Goal: Task Accomplishment & Management: Complete application form

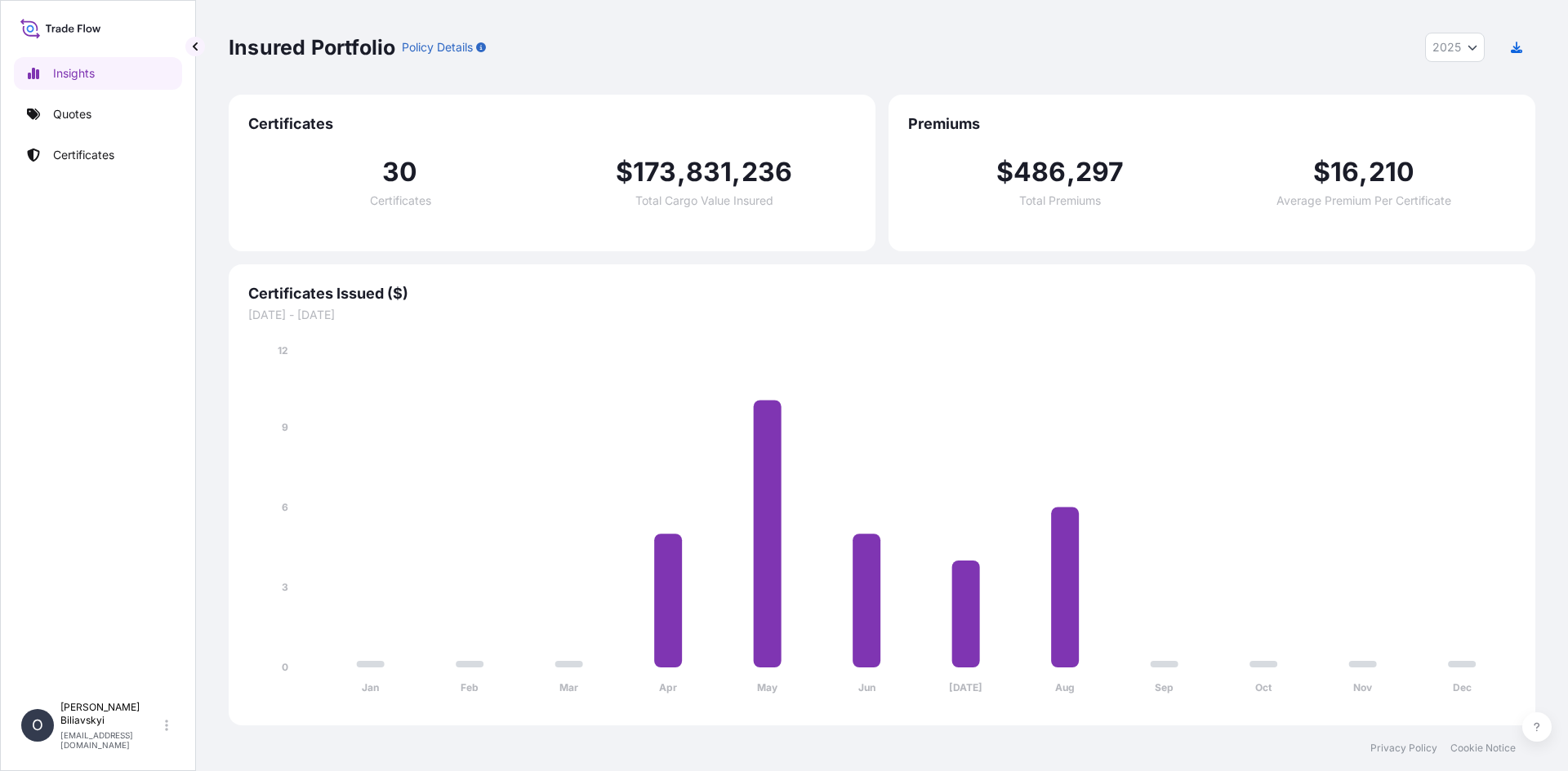
select select "2025"
click at [77, 120] on p "Quotes" at bounding box center [72, 114] width 38 height 16
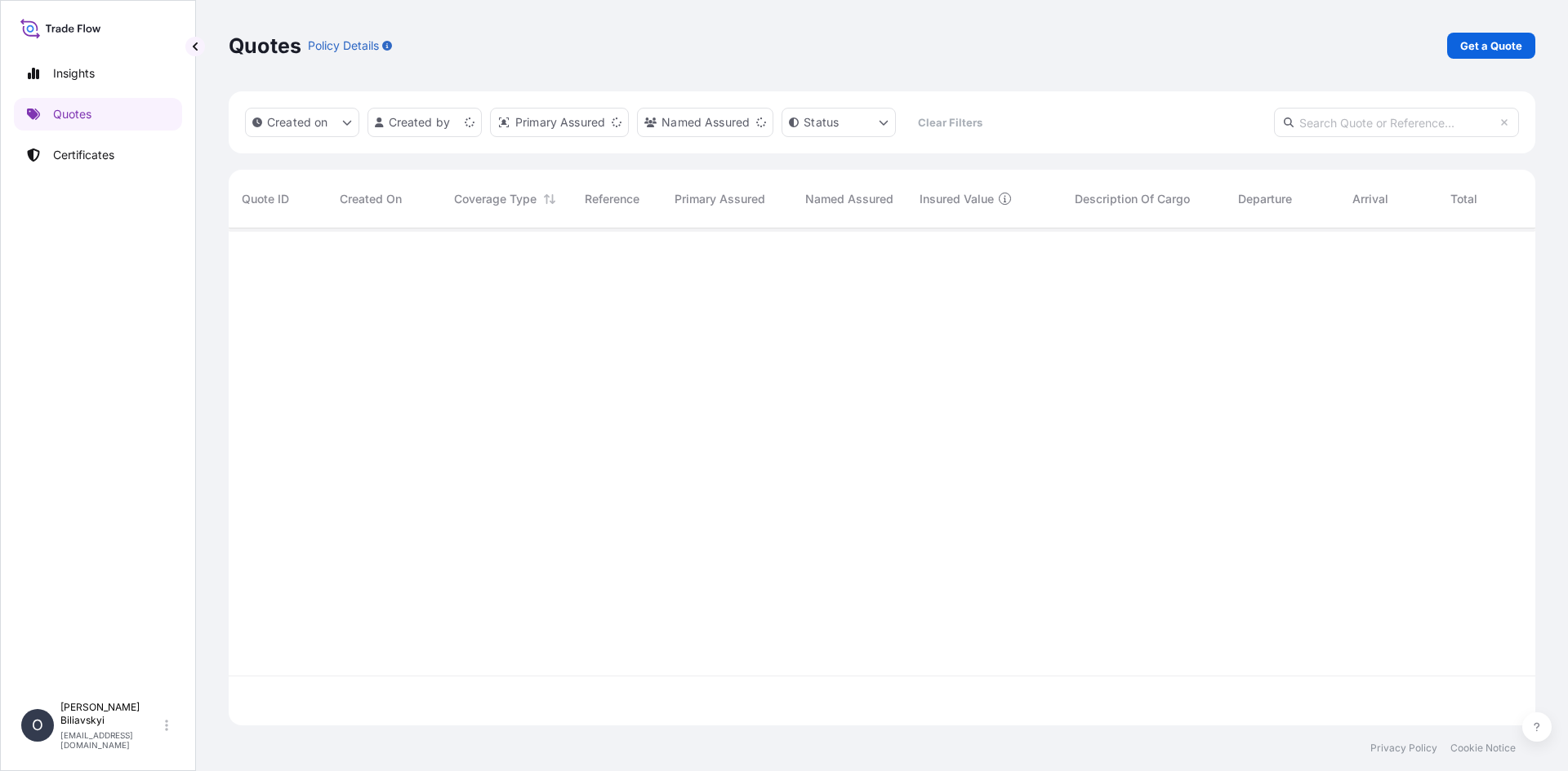
scroll to position [494, 1295]
click at [84, 162] on p "Certificates" at bounding box center [83, 155] width 61 height 16
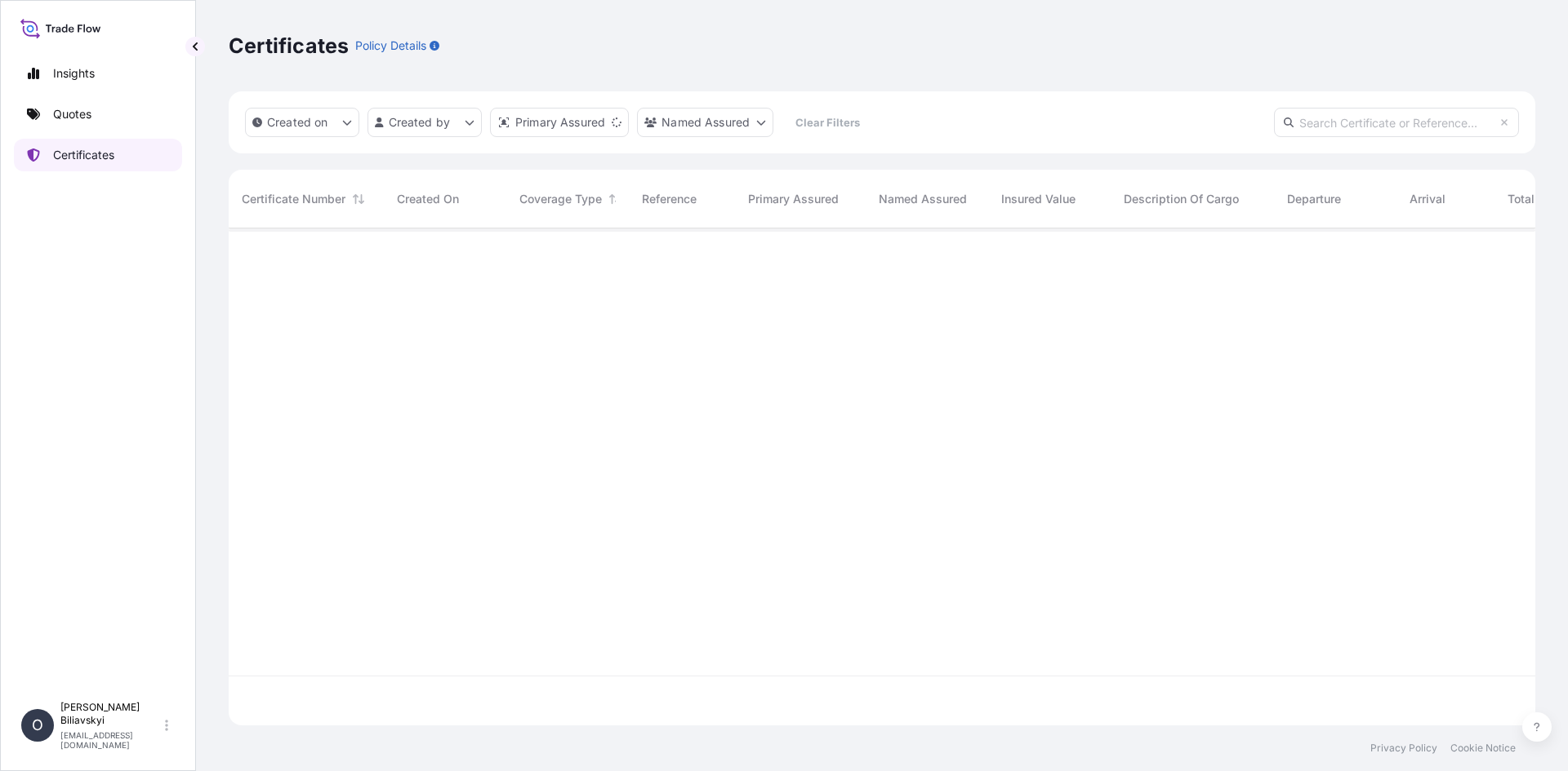
scroll to position [494, 1295]
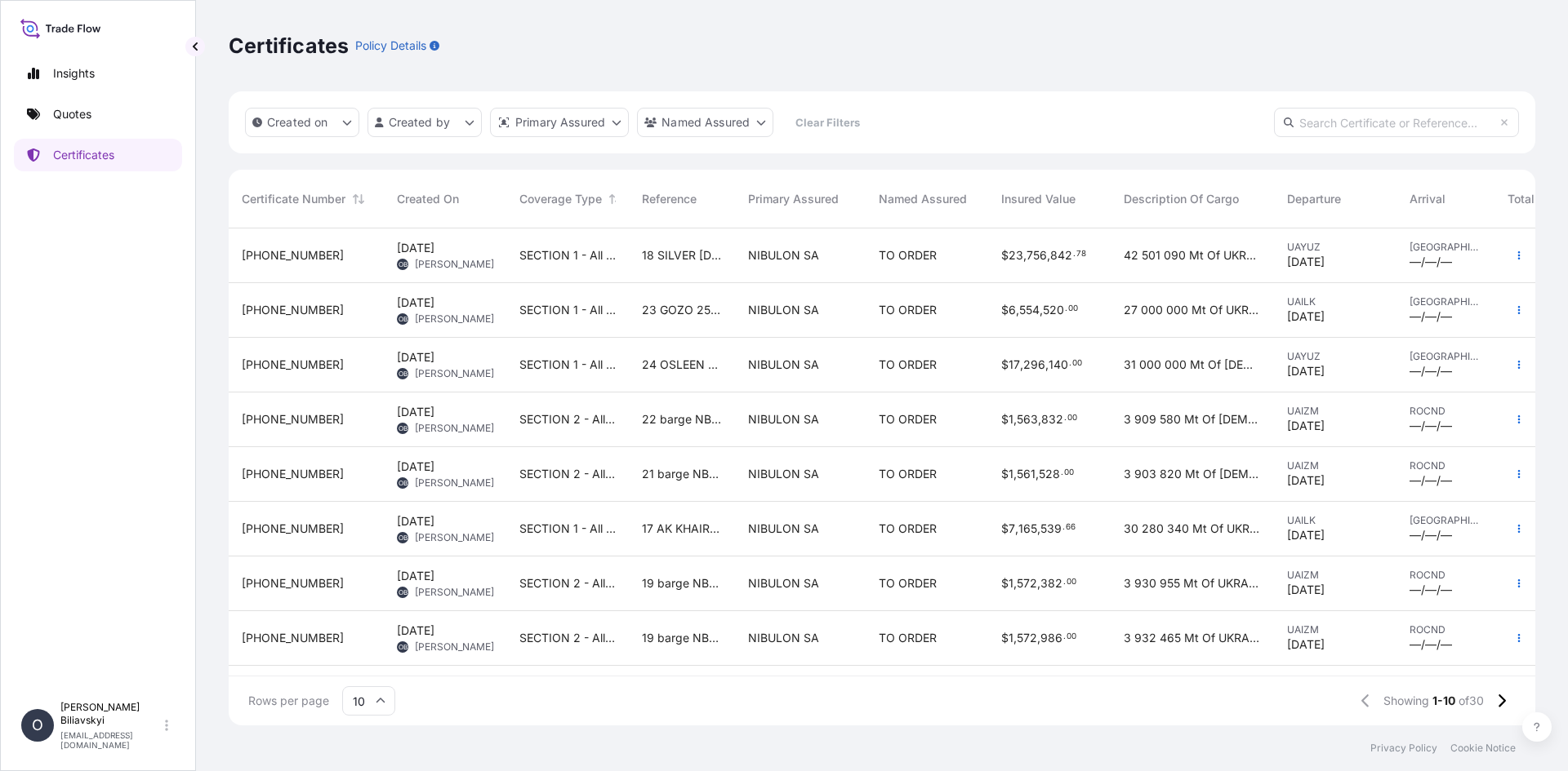
click at [685, 361] on span "24 OSLEEN 25/013" at bounding box center [682, 365] width 80 height 16
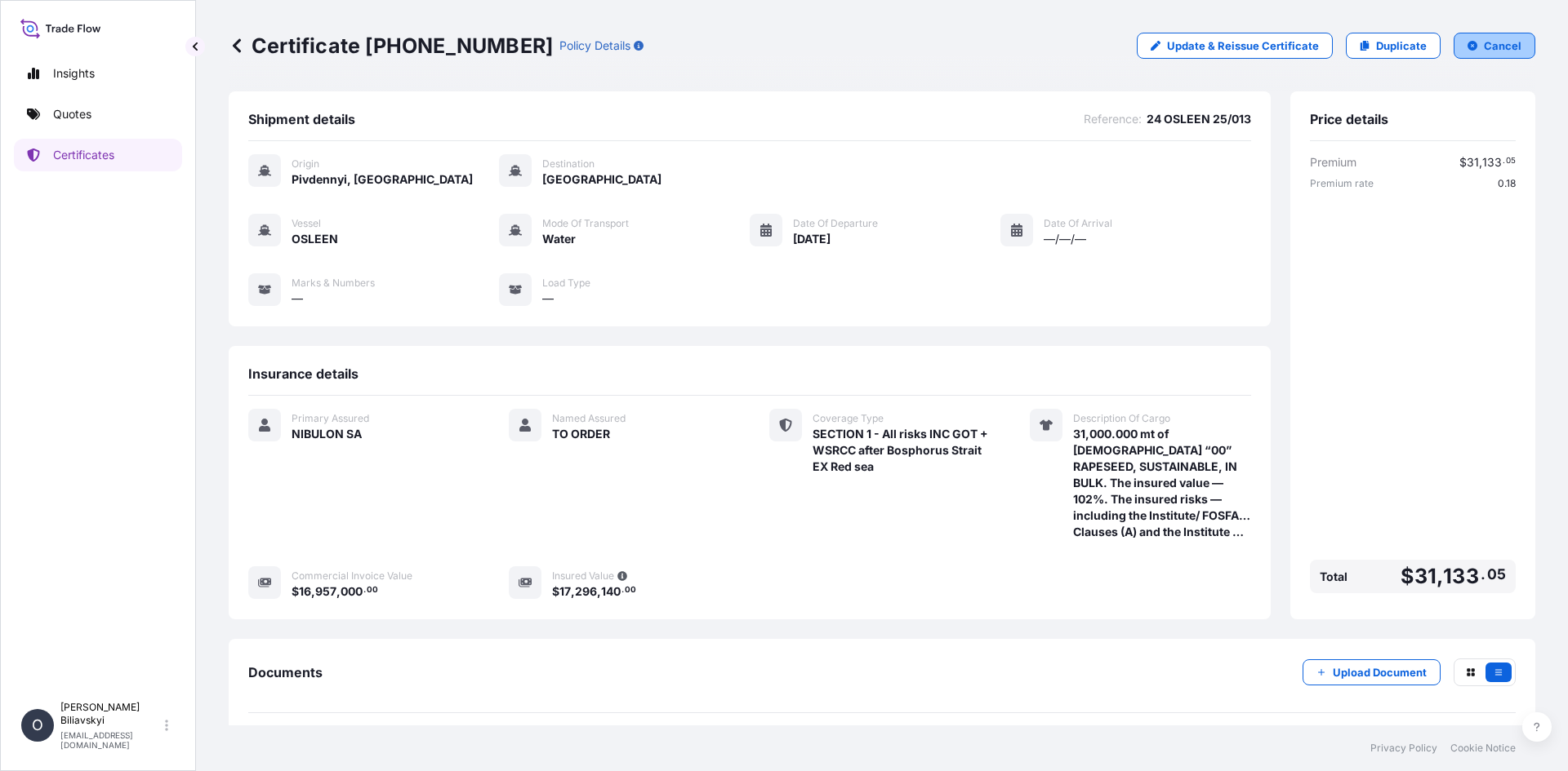
click at [1488, 44] on p "Cancel" at bounding box center [1502, 45] width 37 height 16
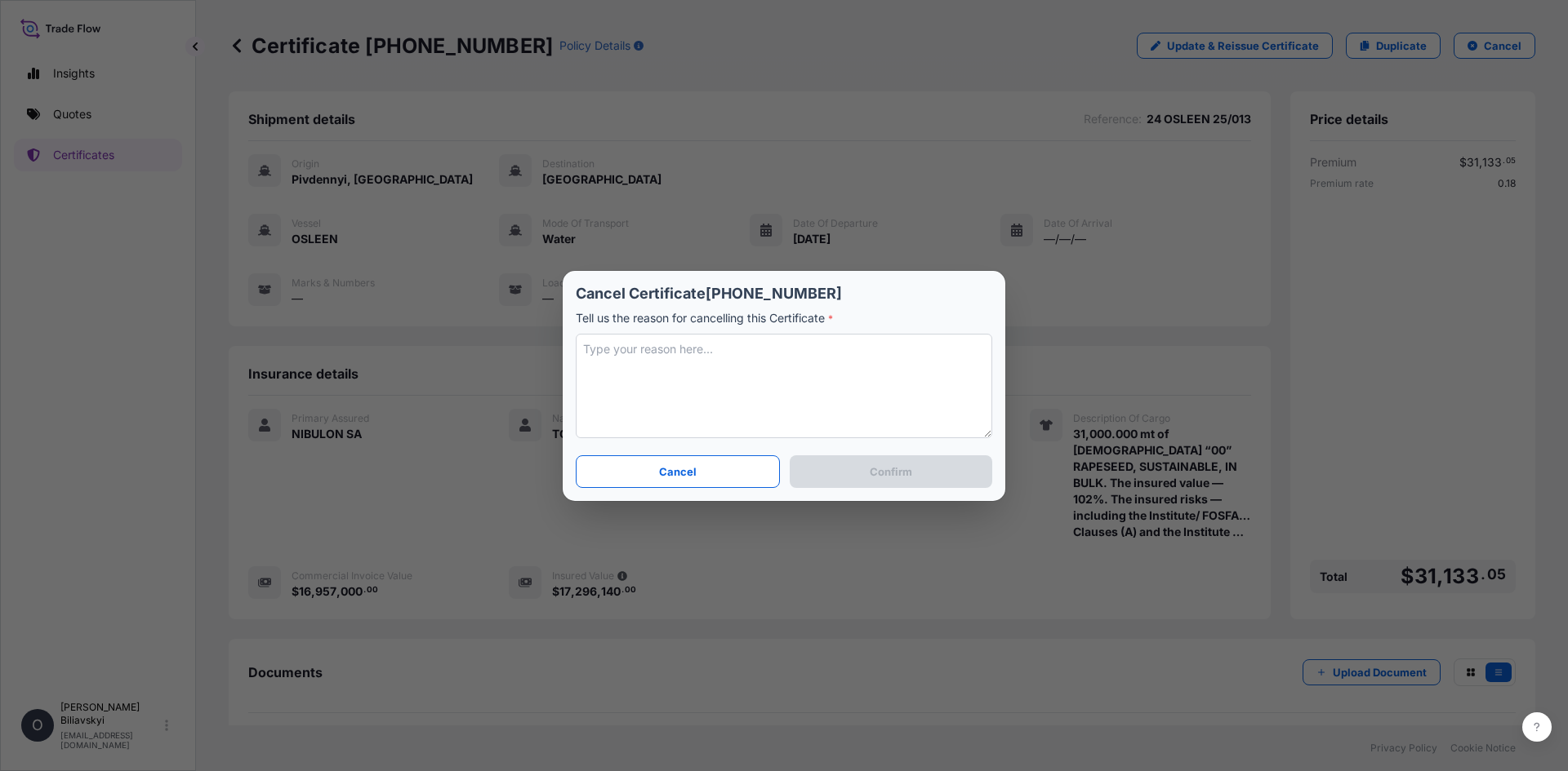
click at [746, 376] on textarea at bounding box center [784, 386] width 417 height 105
type textarea "Щ"
type textarea "Other final date, quantity and value."
click at [909, 479] on button "Confirm" at bounding box center [891, 472] width 202 height 33
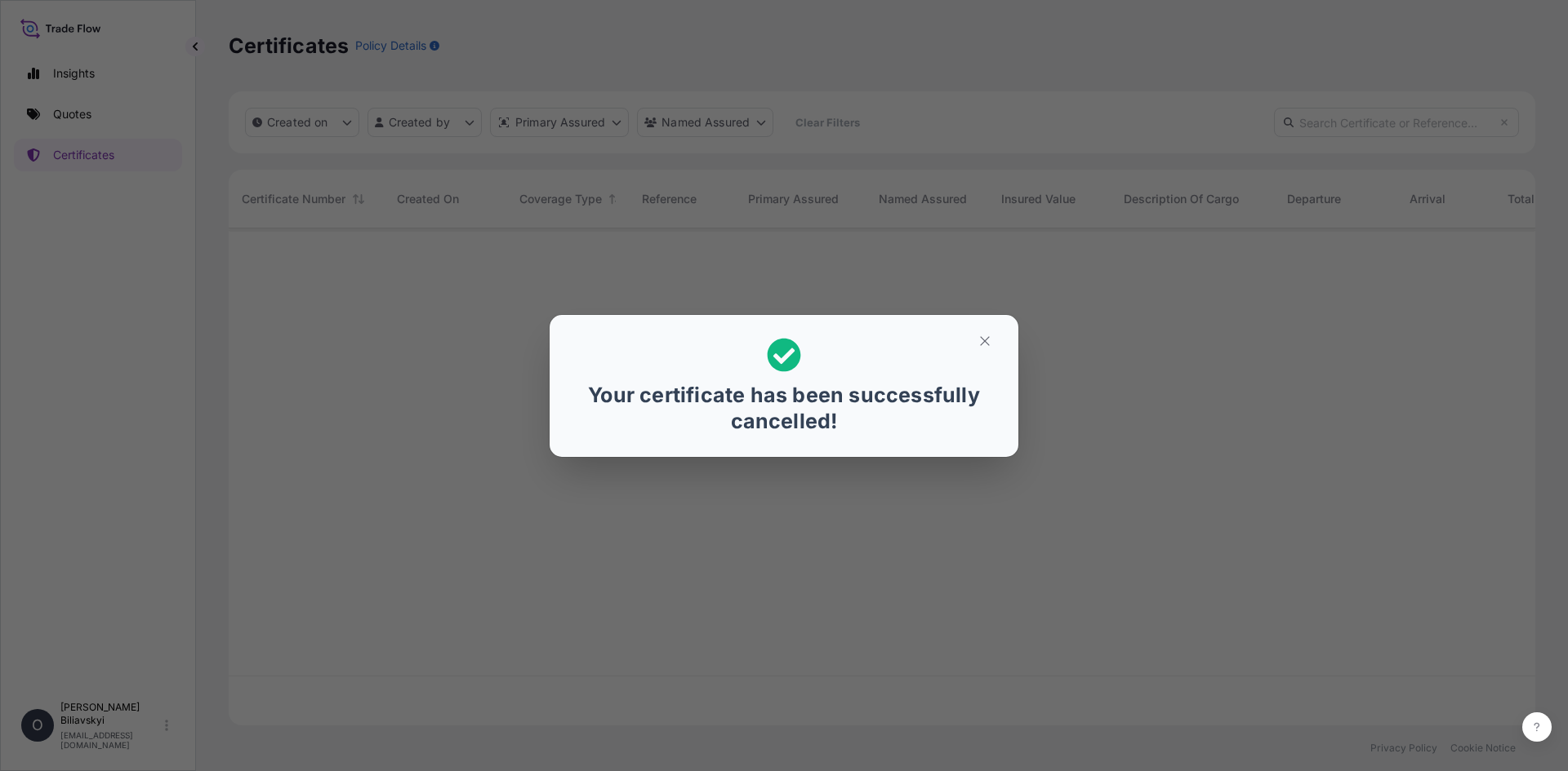
scroll to position [494, 1295]
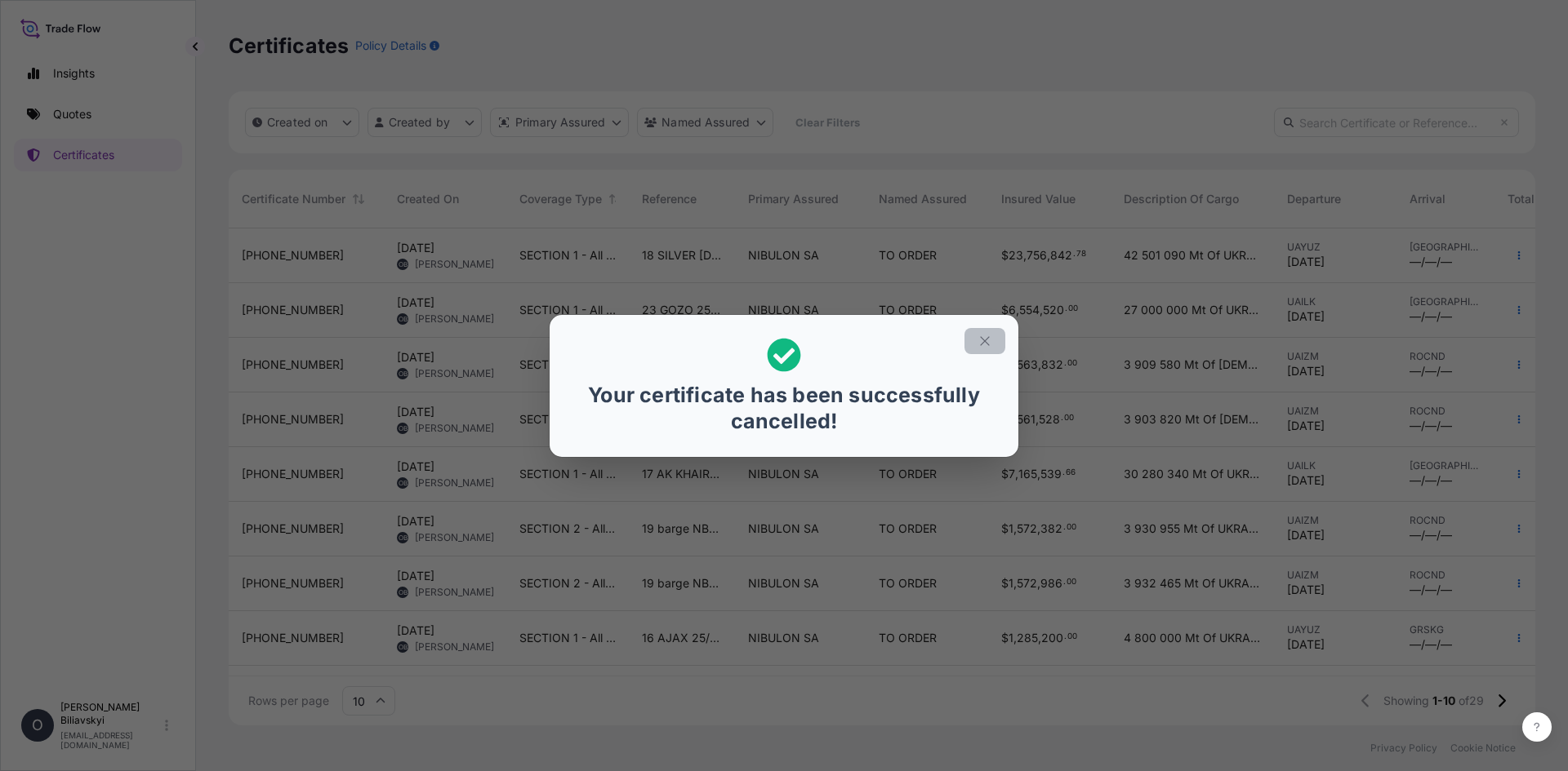
click at [990, 340] on icon "button" at bounding box center [984, 341] width 15 height 15
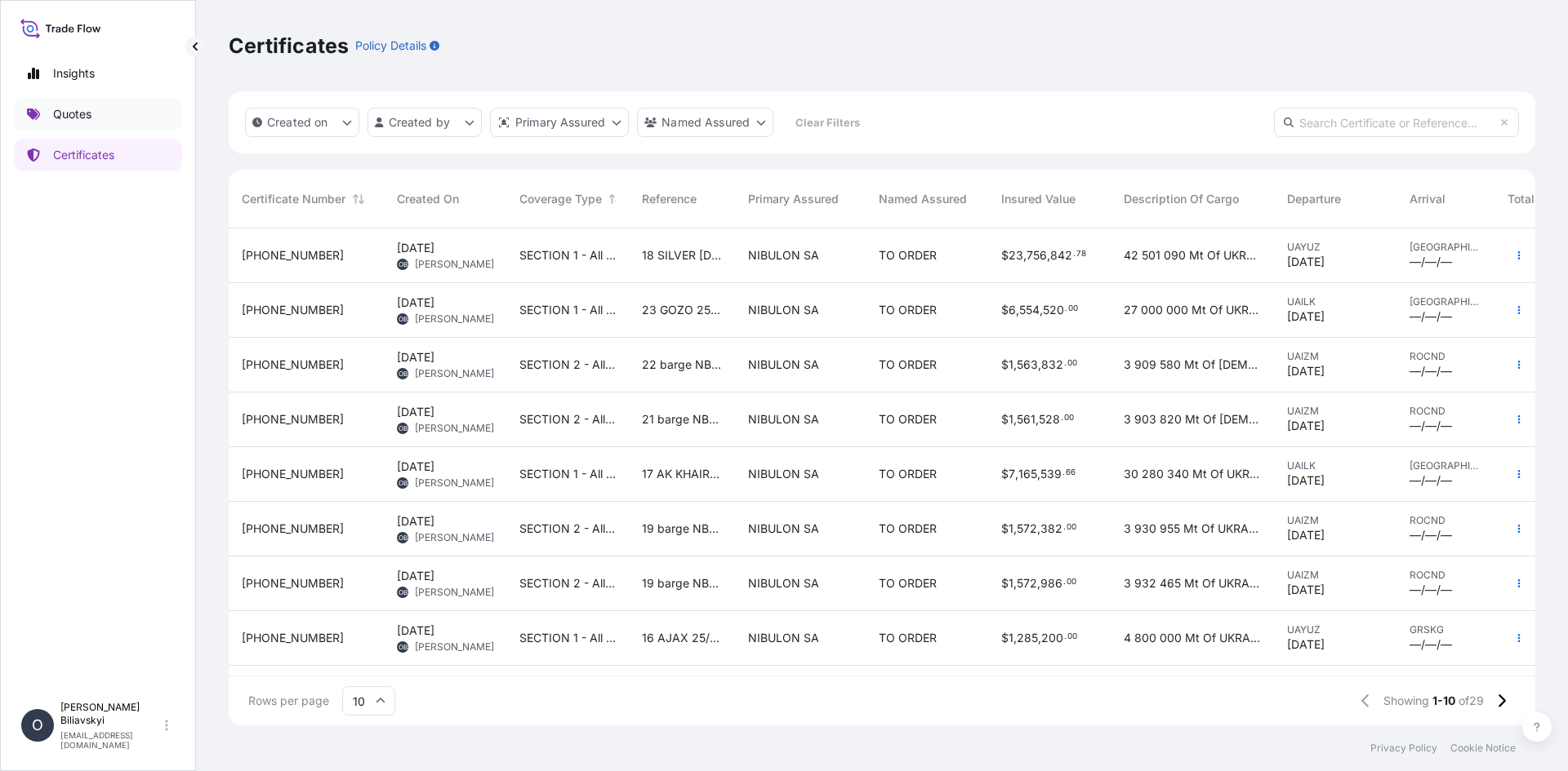
click at [73, 121] on p "Quotes" at bounding box center [72, 114] width 38 height 16
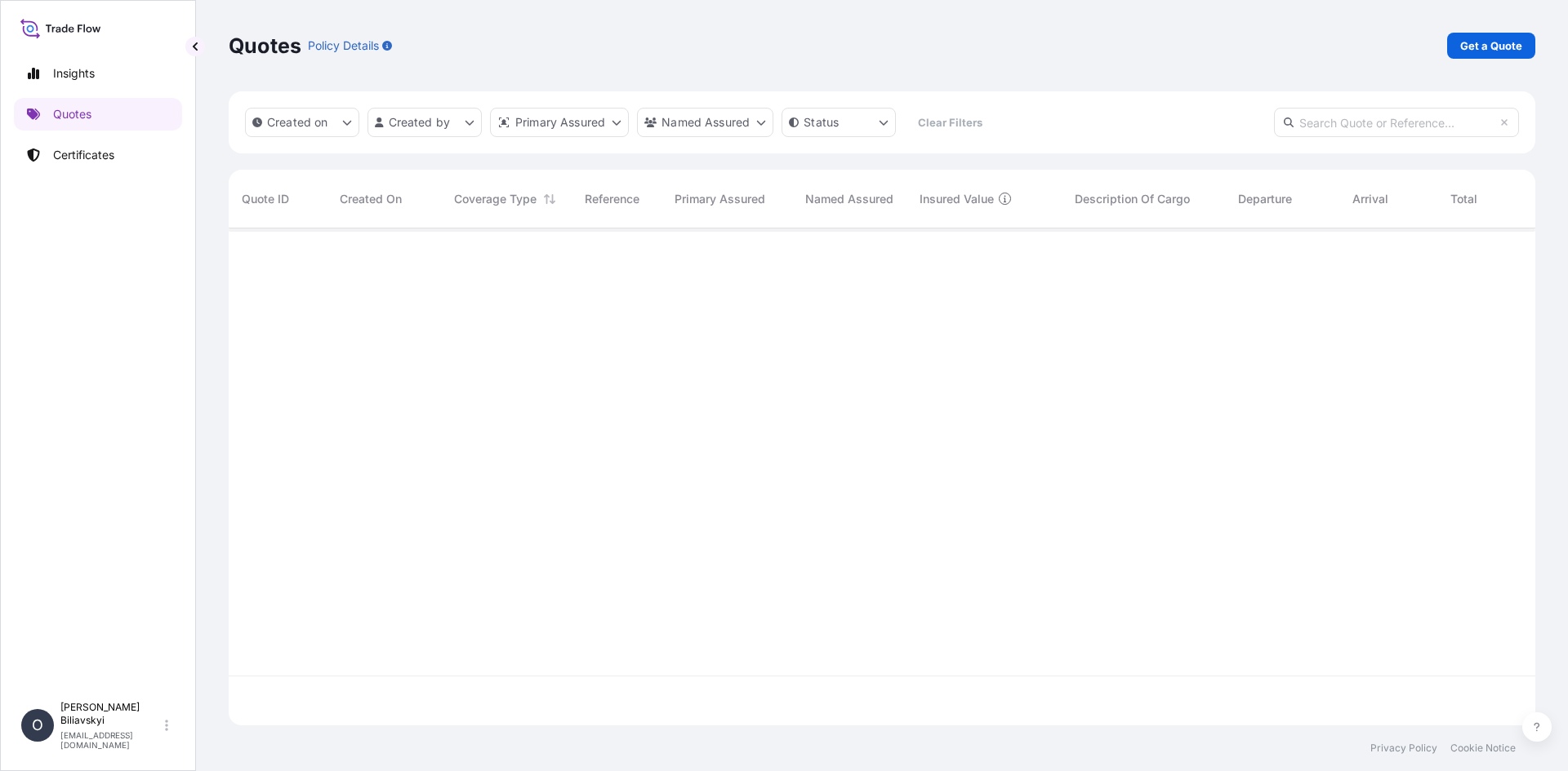
scroll to position [494, 1295]
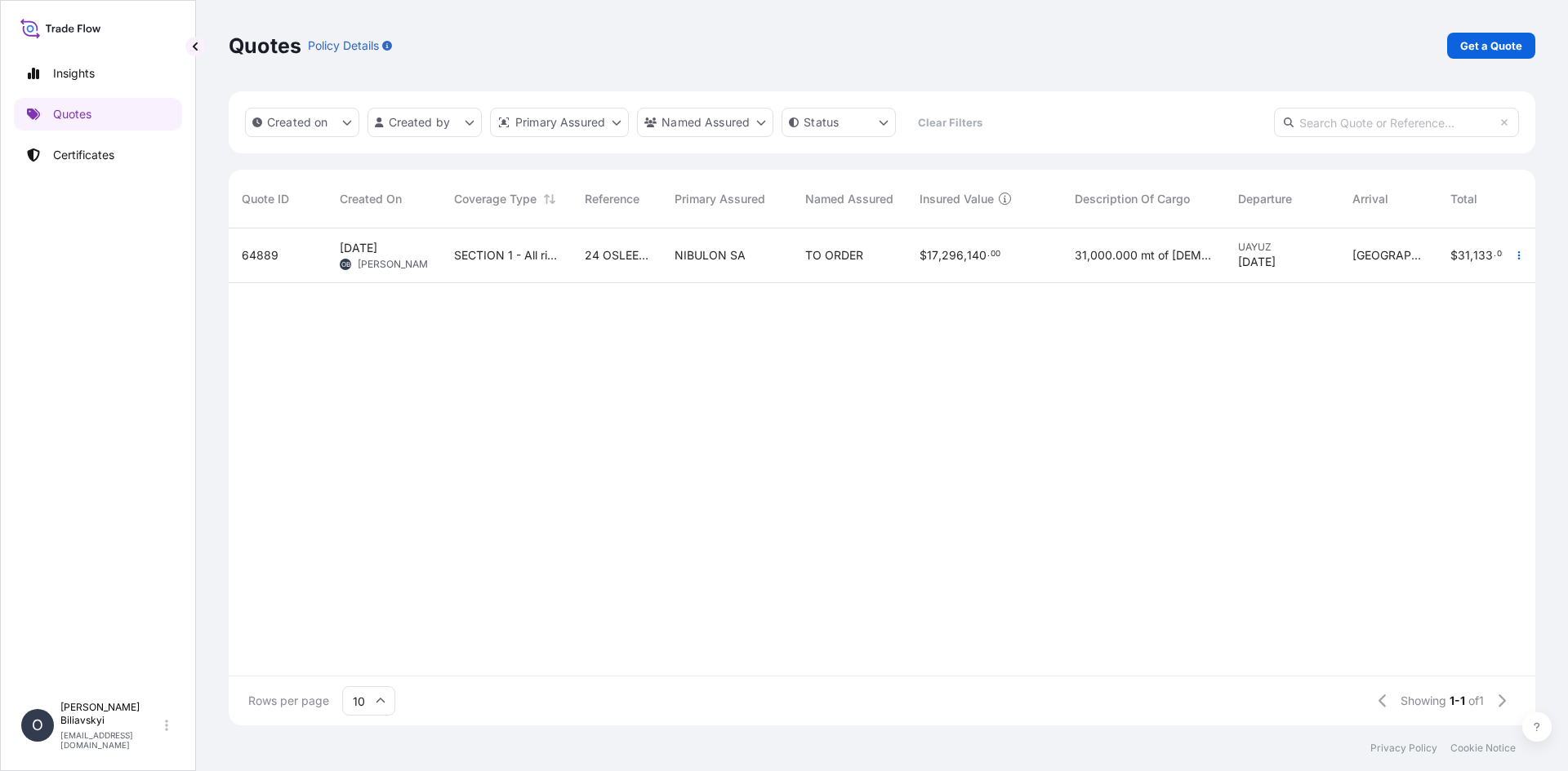
click at [509, 267] on div "SECTION 1 - All risks INC GOT + WSRCC after Bosphorus Strait EX Red sea" at bounding box center [506, 255] width 131 height 54
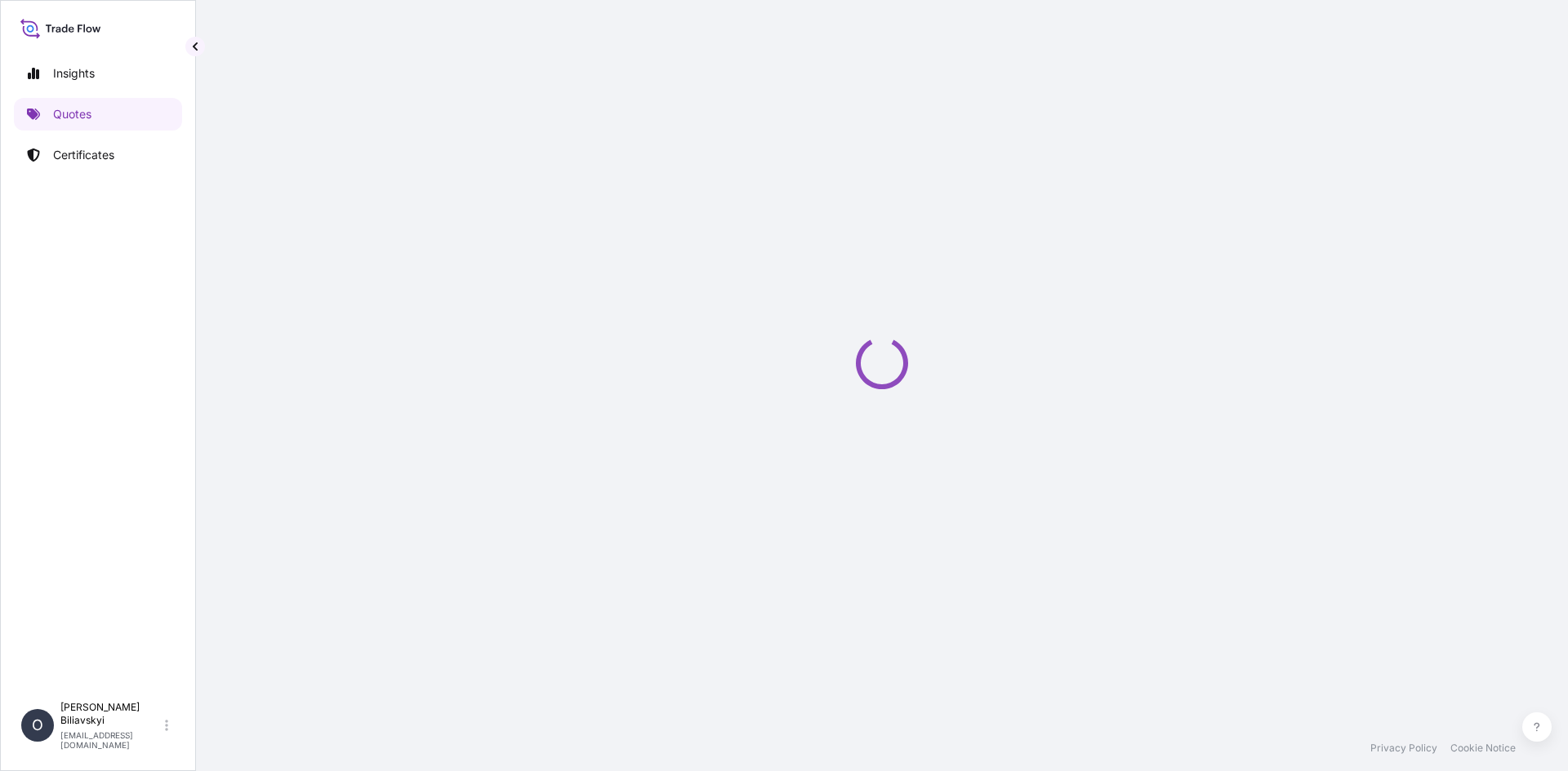
select select "Water"
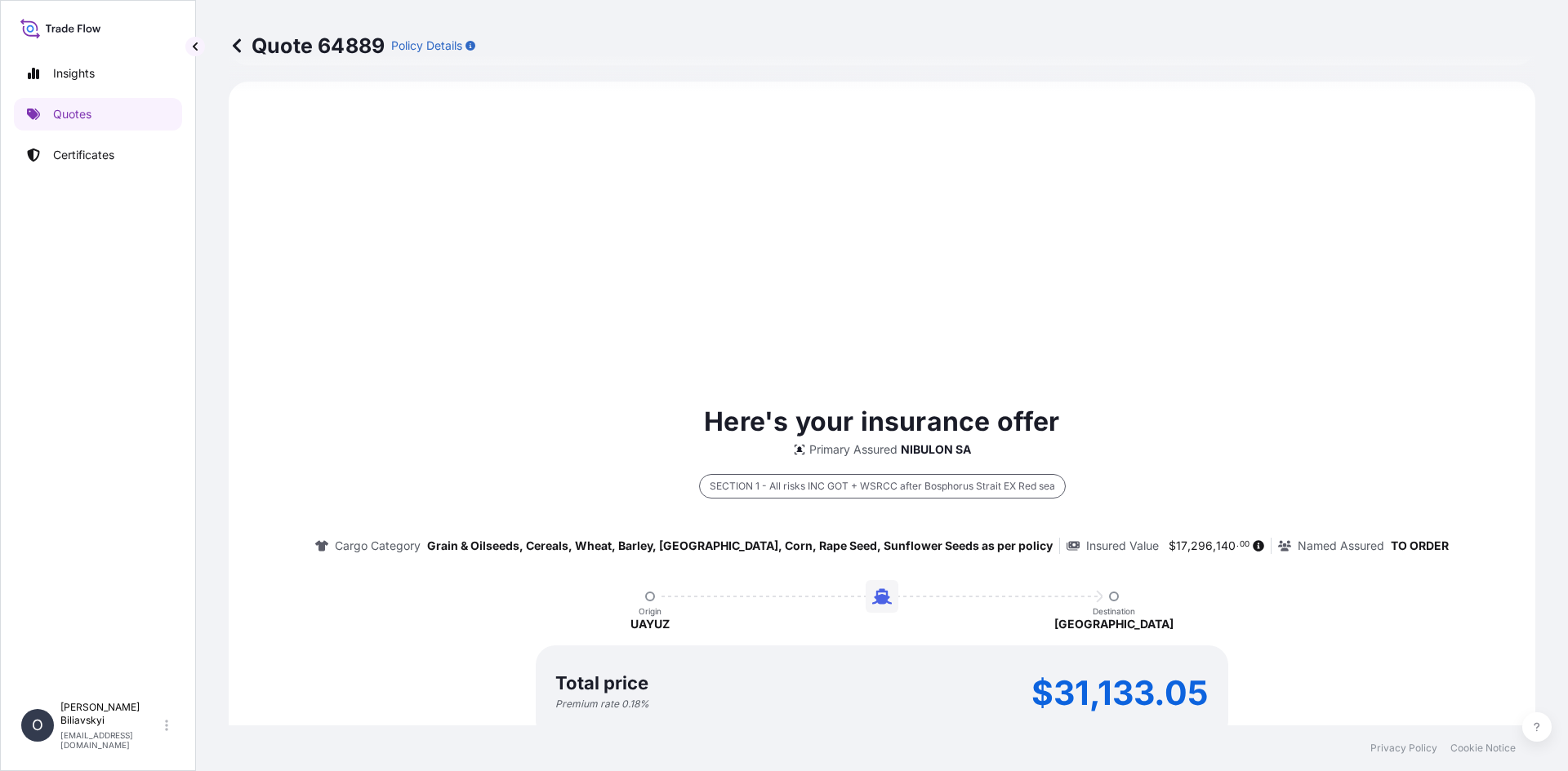
select select "31538"
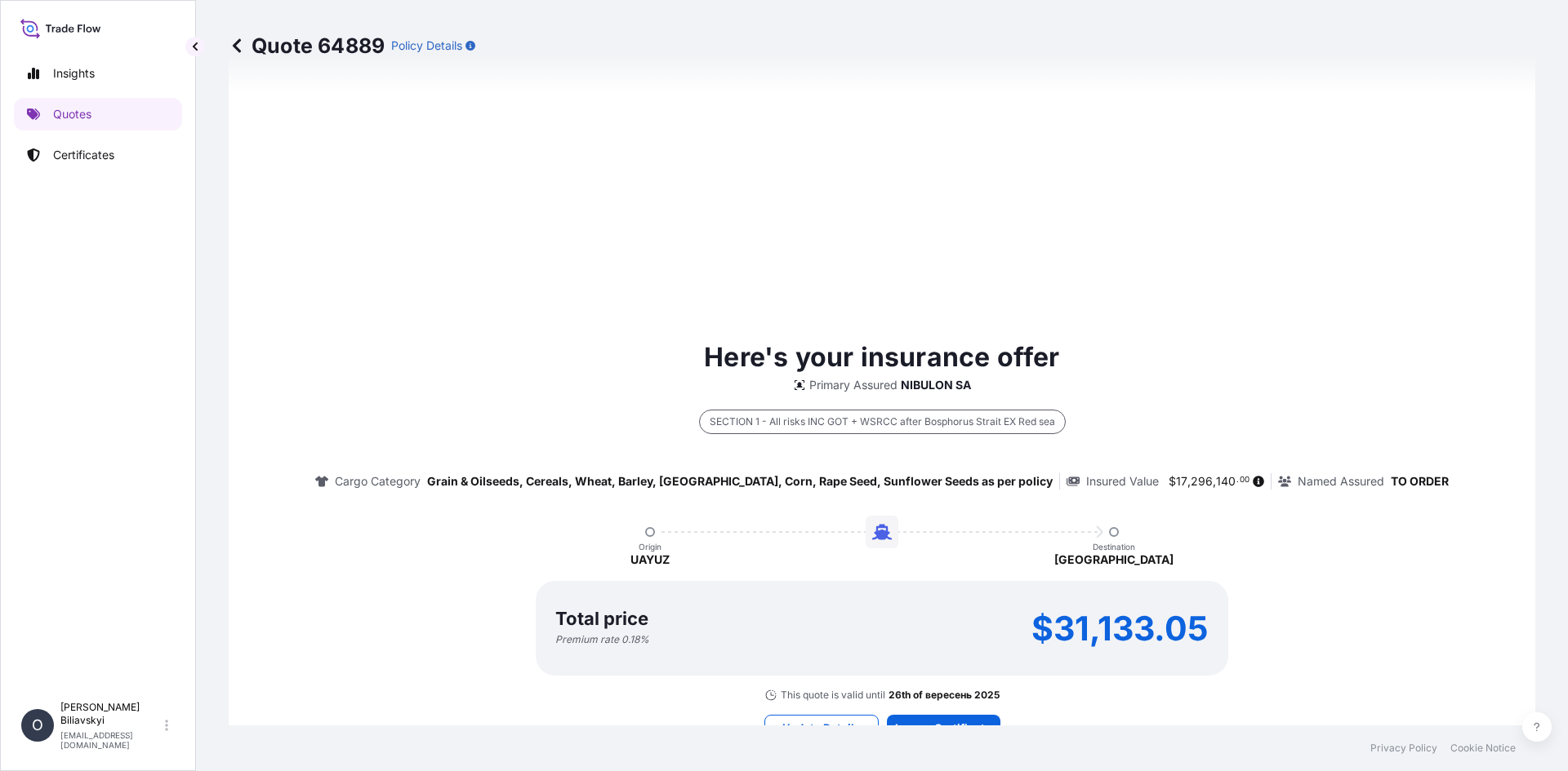
scroll to position [784, 0]
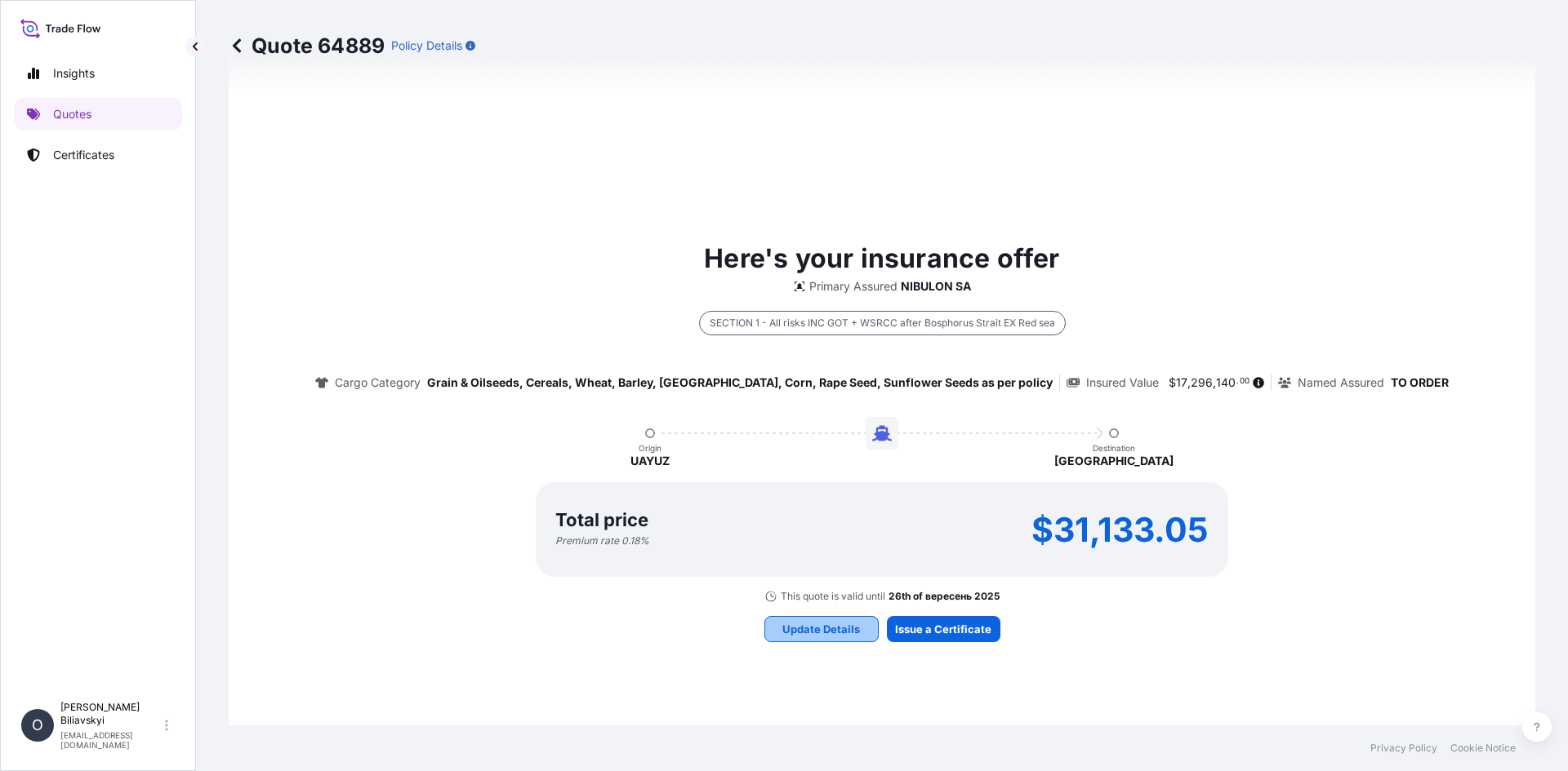
click at [816, 632] on p "Update Details" at bounding box center [822, 629] width 78 height 16
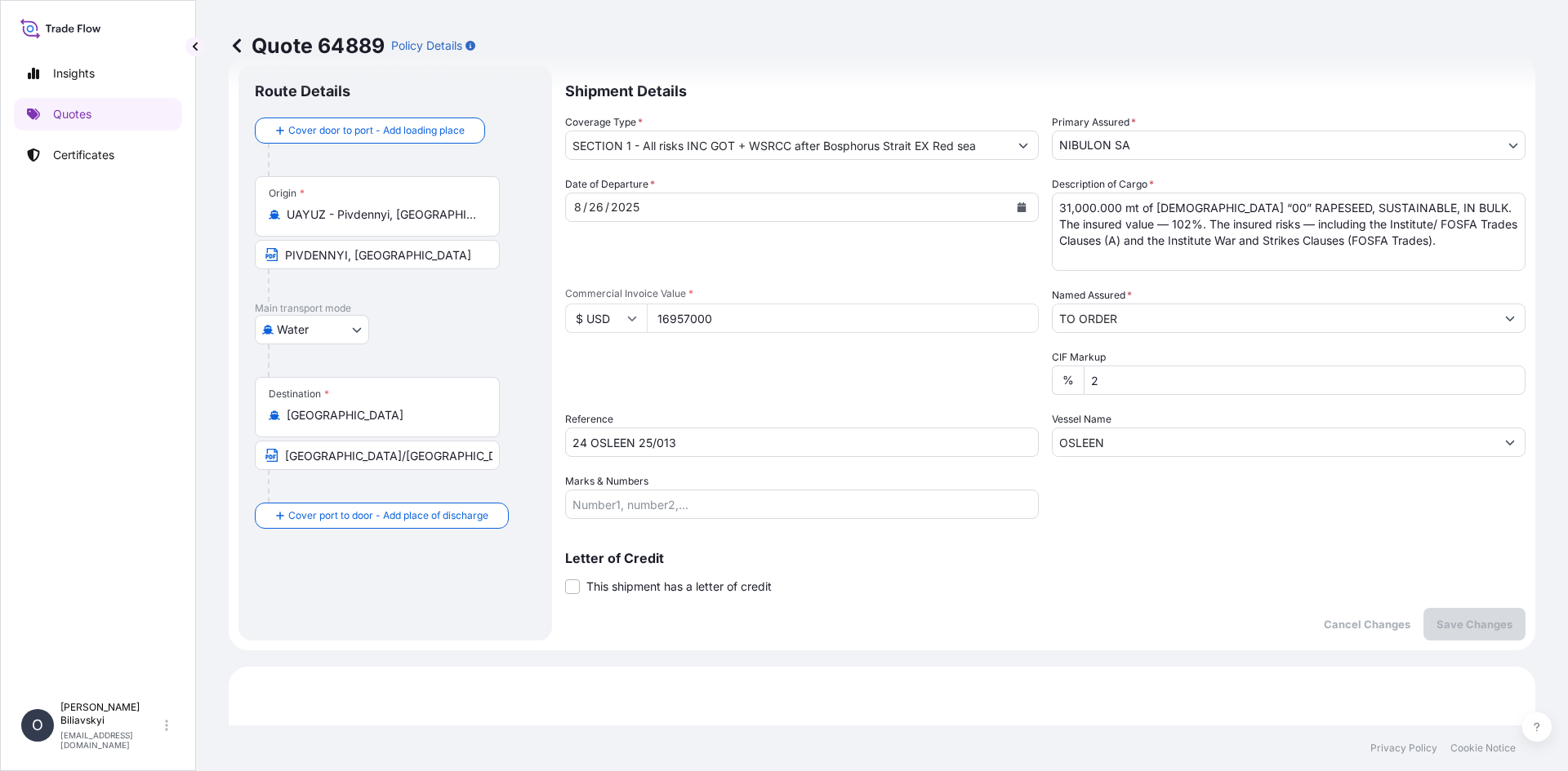
scroll to position [26, 0]
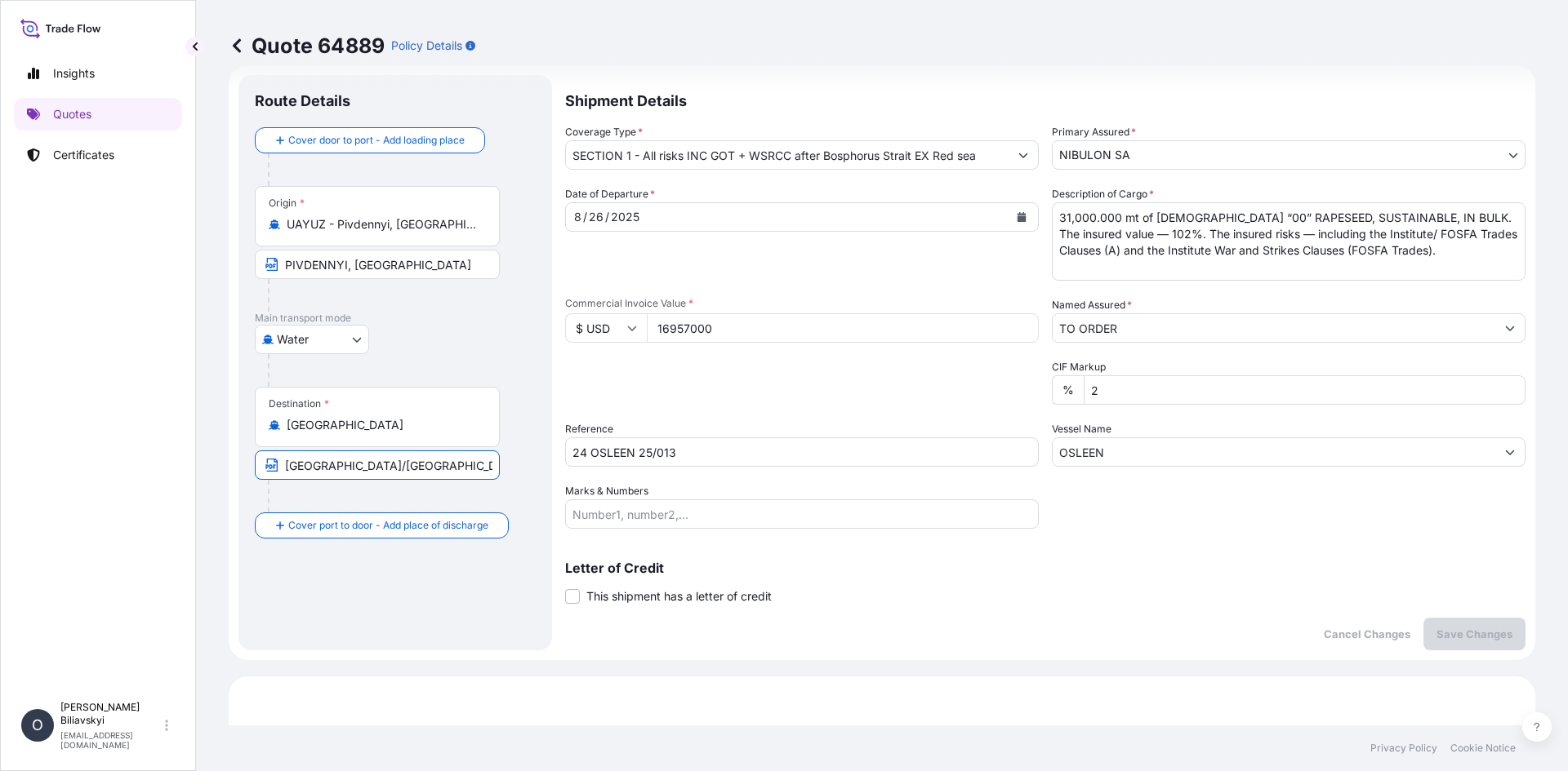
drag, startPoint x: 372, startPoint y: 466, endPoint x: 470, endPoint y: 475, distance: 98.4
click at [470, 475] on input "[GEOGRAPHIC_DATA]/[GEOGRAPHIC_DATA]/[GEOGRAPHIC_DATA]/[GEOGRAPHIC_DATA] OR [GEO…" at bounding box center [377, 465] width 245 height 29
click at [697, 217] on div "[DATE]" at bounding box center [787, 217] width 443 height 29
click at [1019, 213] on icon "Calendar" at bounding box center [1021, 217] width 10 height 10
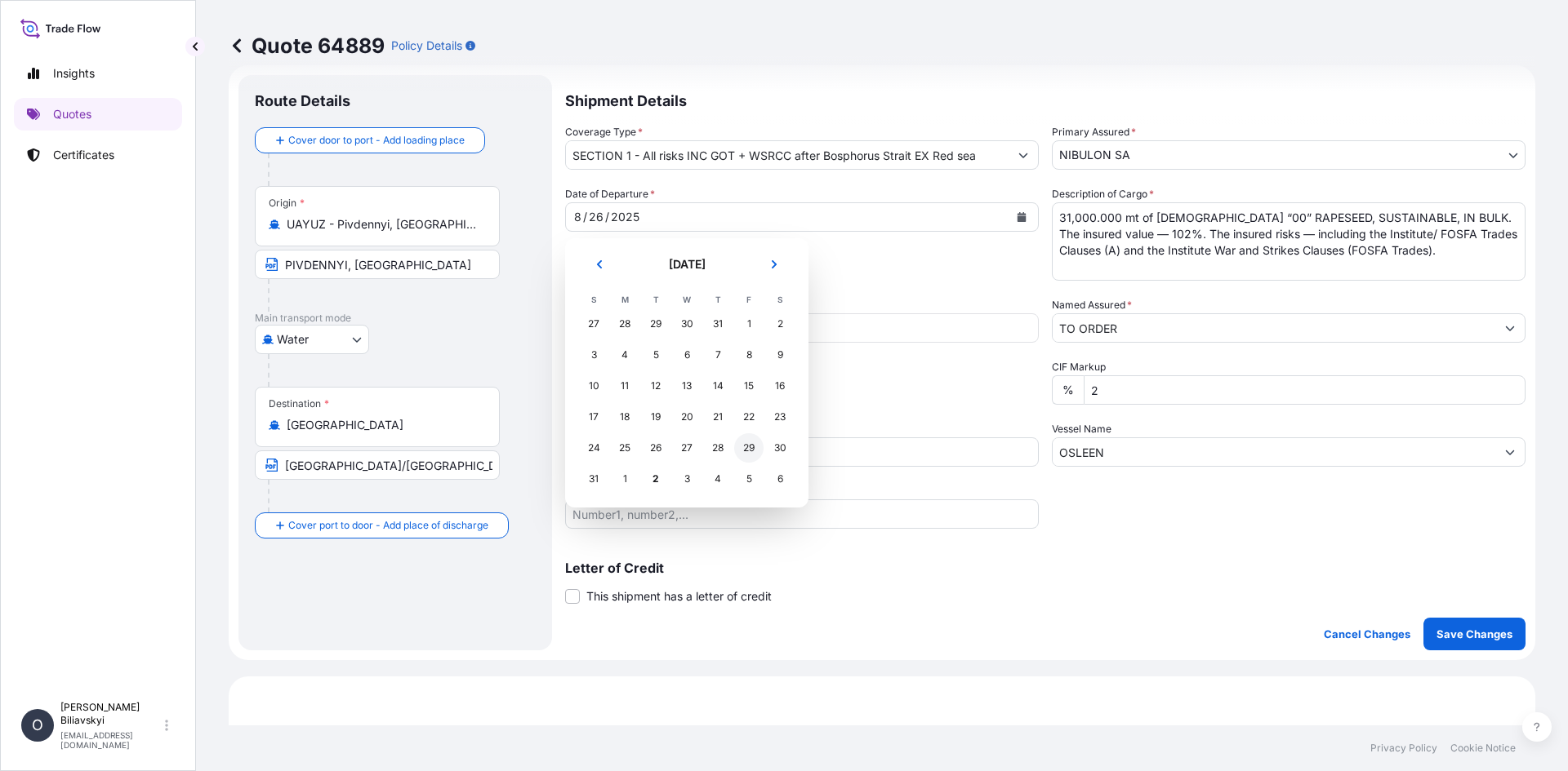
click at [751, 449] on div "29" at bounding box center [749, 448] width 29 height 29
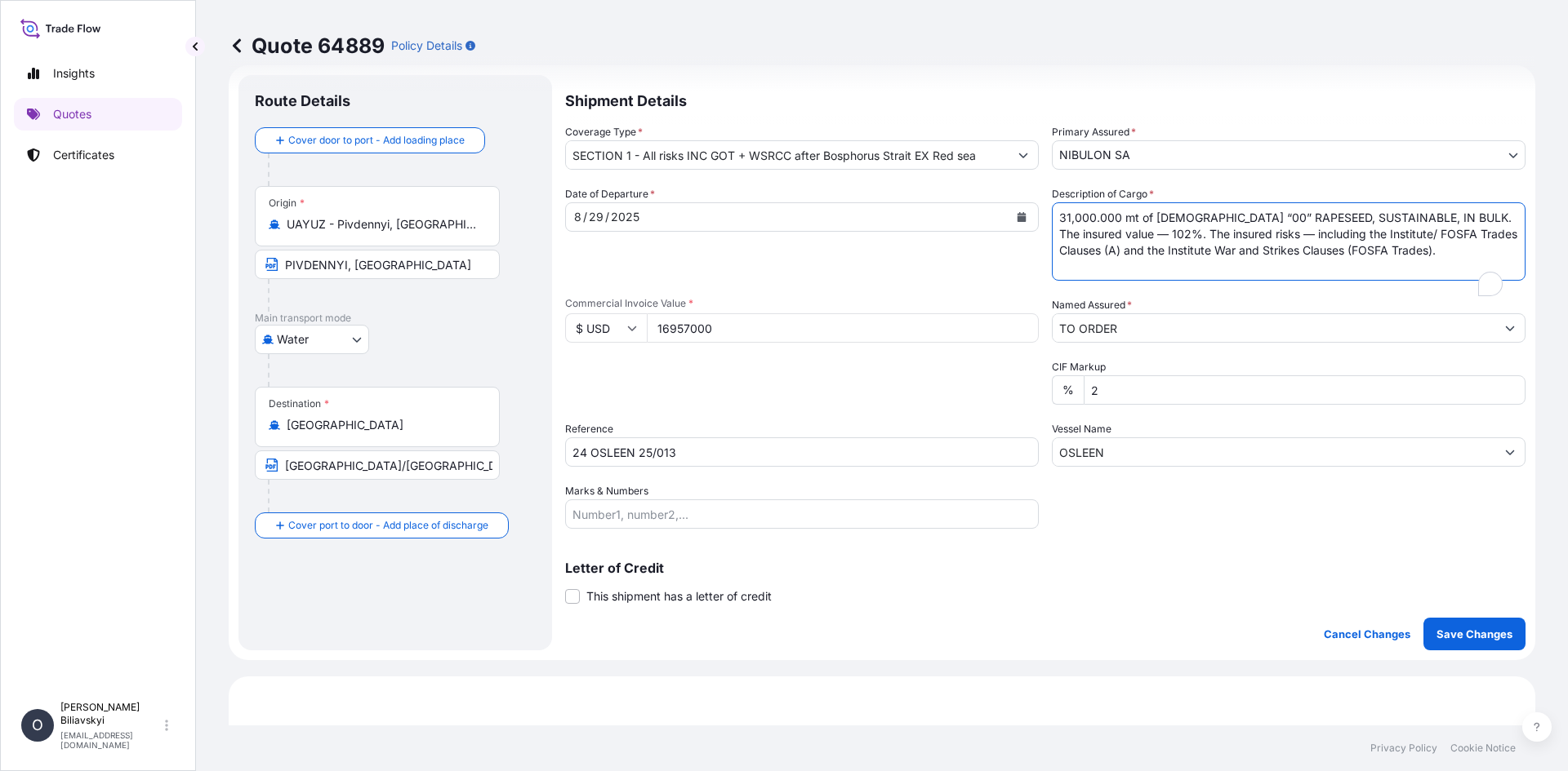
scroll to position [26, 0]
drag, startPoint x: 1471, startPoint y: 257, endPoint x: 912, endPoint y: 166, distance: 566.4
click at [912, 166] on div "Shipment Details Coverage Type * SECTION 1 - All risks INC GOT + WSRCC after Bo…" at bounding box center [1045, 363] width 961 height 576
paste textarea "29,434.560 mt of [DEMOGRAPHIC_DATA] “00” RAPESEED, SUSTAINABLE, IN BULK. The in…"
type textarea "29,434.560 mt of [DEMOGRAPHIC_DATA] “00” RAPESEED, SUSTAINABLE, IN BULK. The in…"
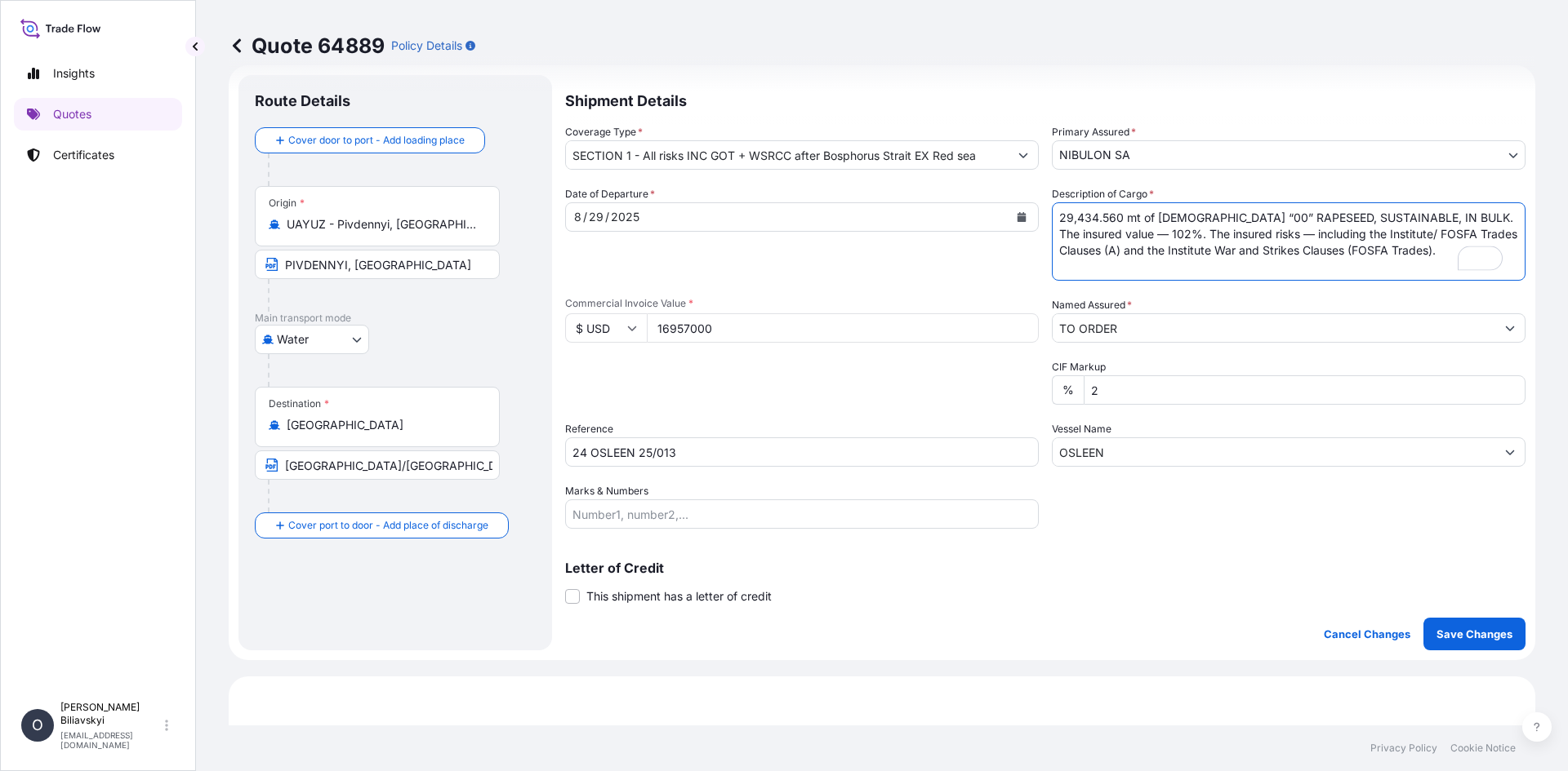
click at [886, 767] on footer "Privacy Policy Cookie Notice" at bounding box center [882, 749] width 1372 height 46
drag, startPoint x: 811, startPoint y: 327, endPoint x: 431, endPoint y: 326, distance: 380.0
click at [431, 326] on form "Route Details Cover door to port - Add loading place Place of loading Road / [G…" at bounding box center [881, 363] width 1307 height 595
paste input "5659185.92"
type input "15659185.92"
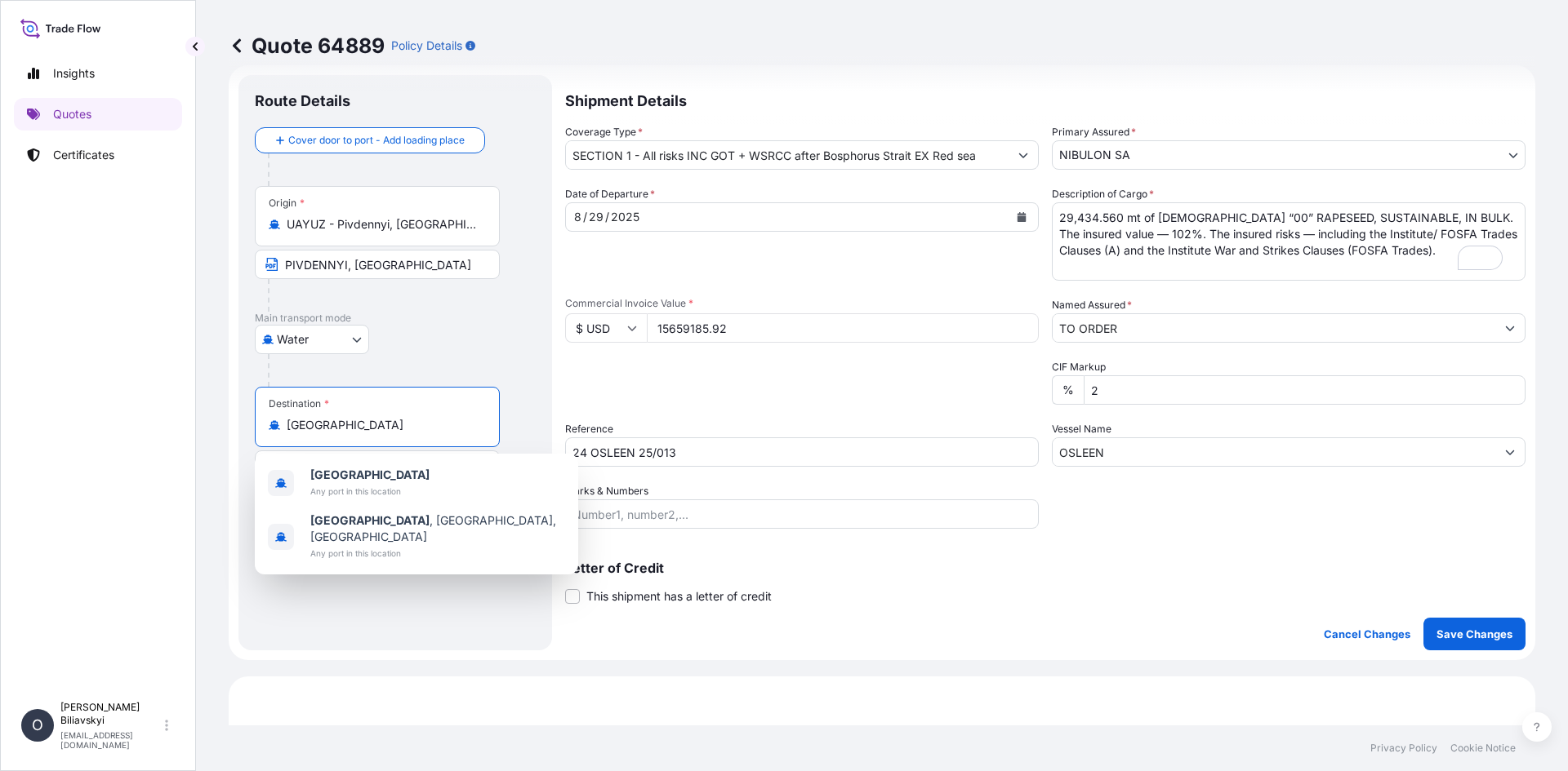
click at [393, 428] on input "[GEOGRAPHIC_DATA]" at bounding box center [382, 425] width 193 height 16
click at [526, 368] on div at bounding box center [402, 371] width 268 height 33
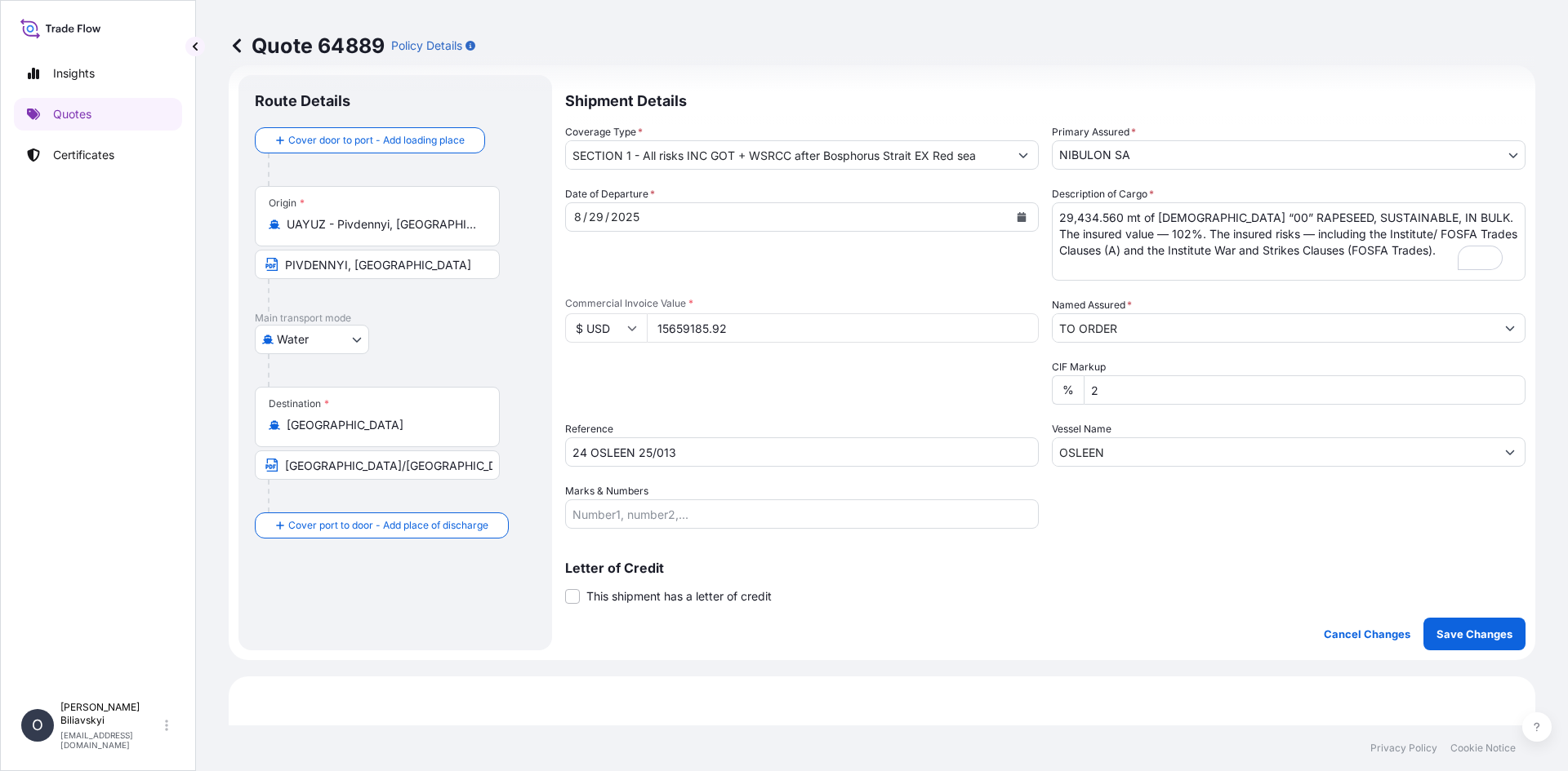
click at [388, 425] on input "[GEOGRAPHIC_DATA]" at bounding box center [382, 425] width 193 height 16
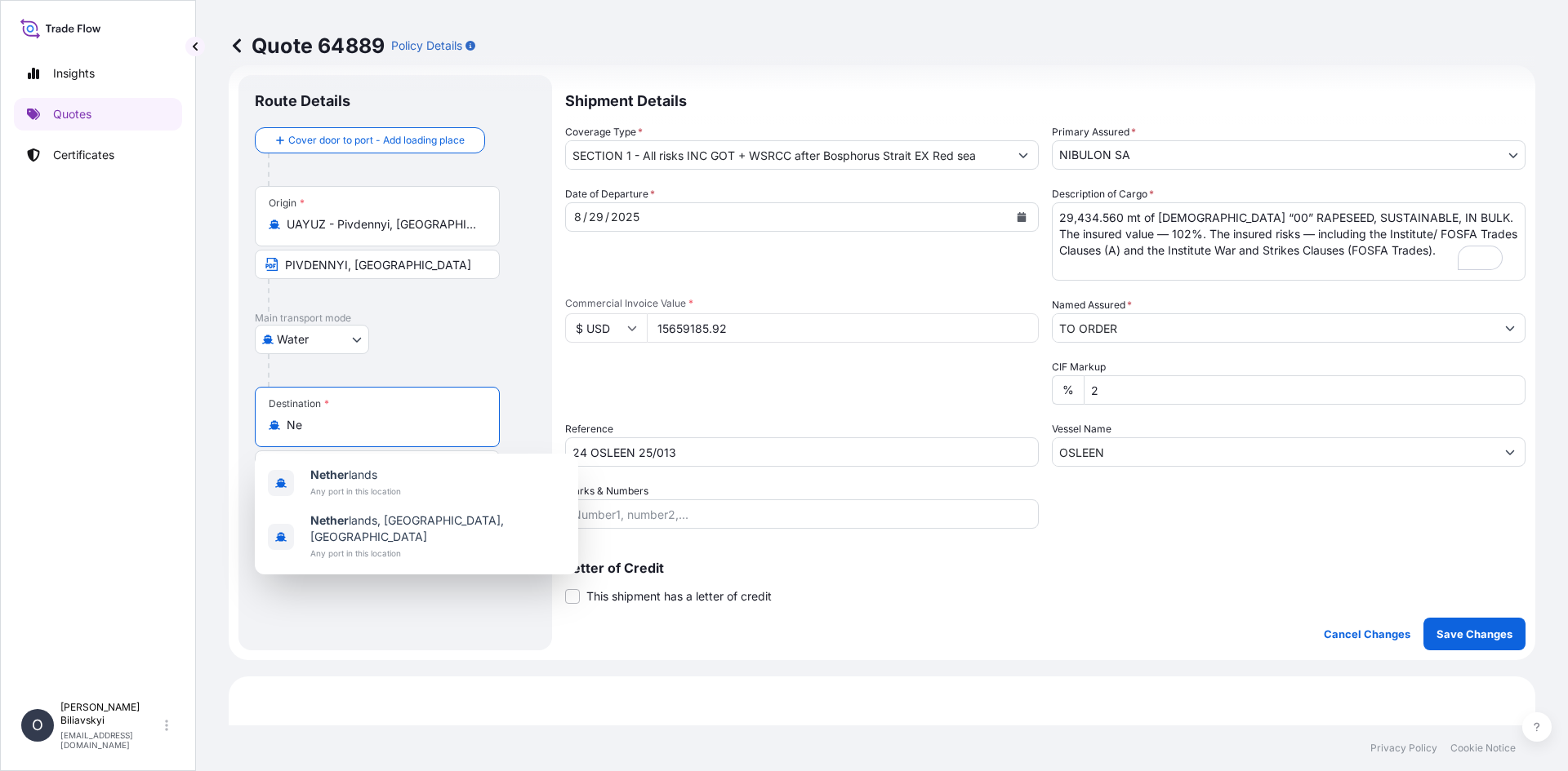
type input "N"
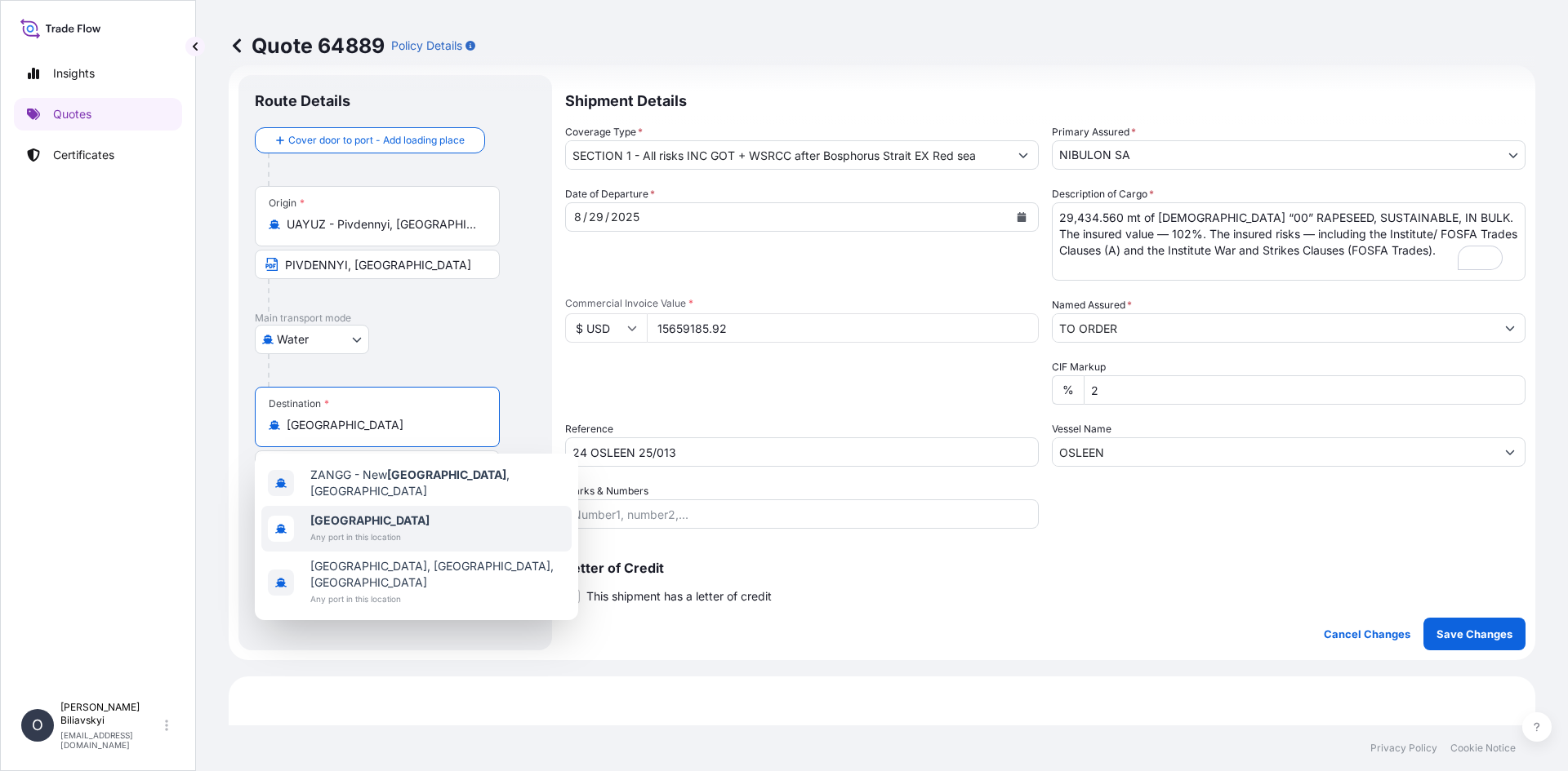
click at [344, 533] on span "Any port in this location" at bounding box center [370, 537] width 119 height 16
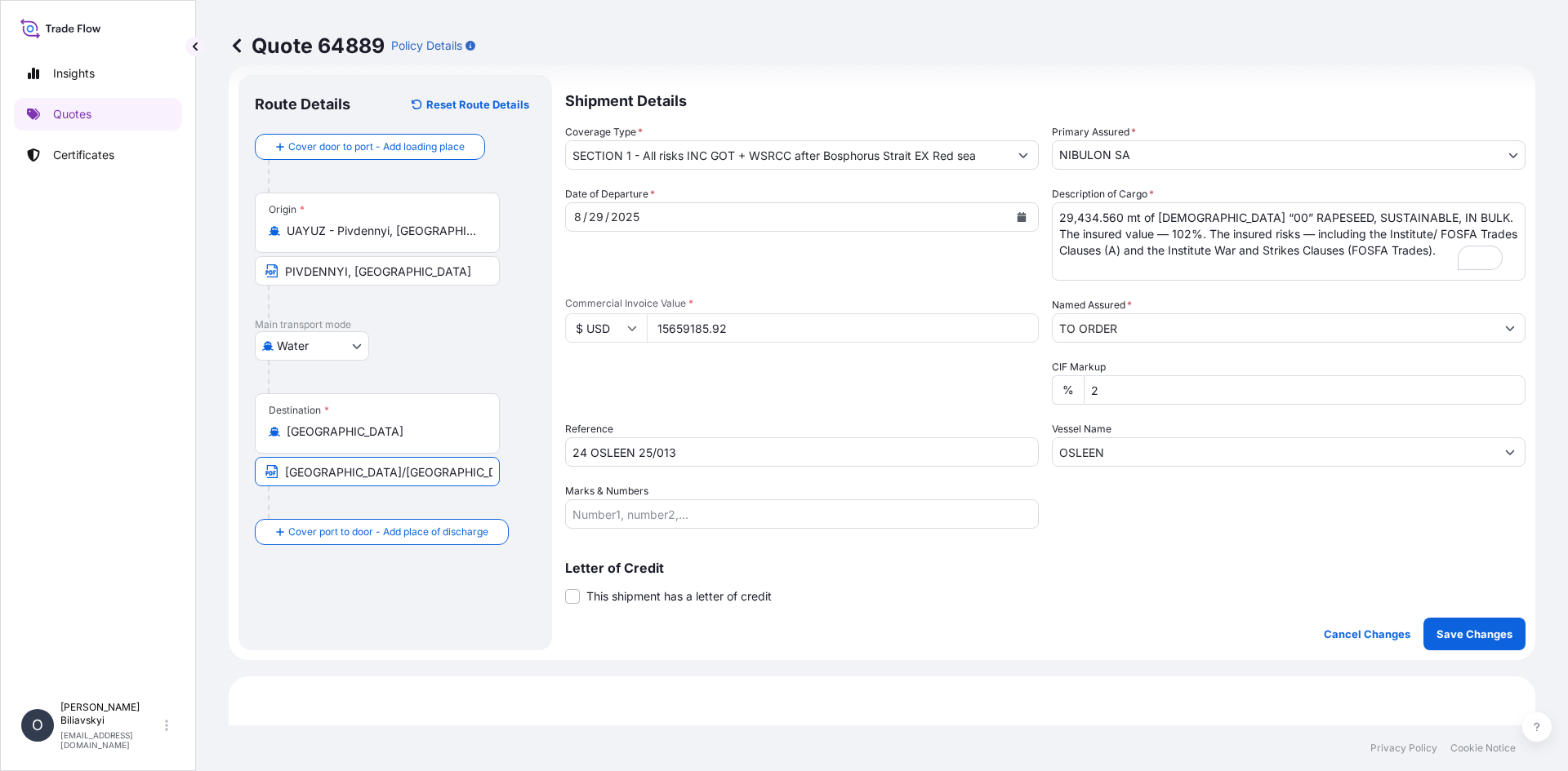
click at [452, 468] on input "[GEOGRAPHIC_DATA]/[GEOGRAPHIC_DATA]/[GEOGRAPHIC_DATA]/[GEOGRAPHIC_DATA] OR [GEO…" at bounding box center [377, 472] width 245 height 29
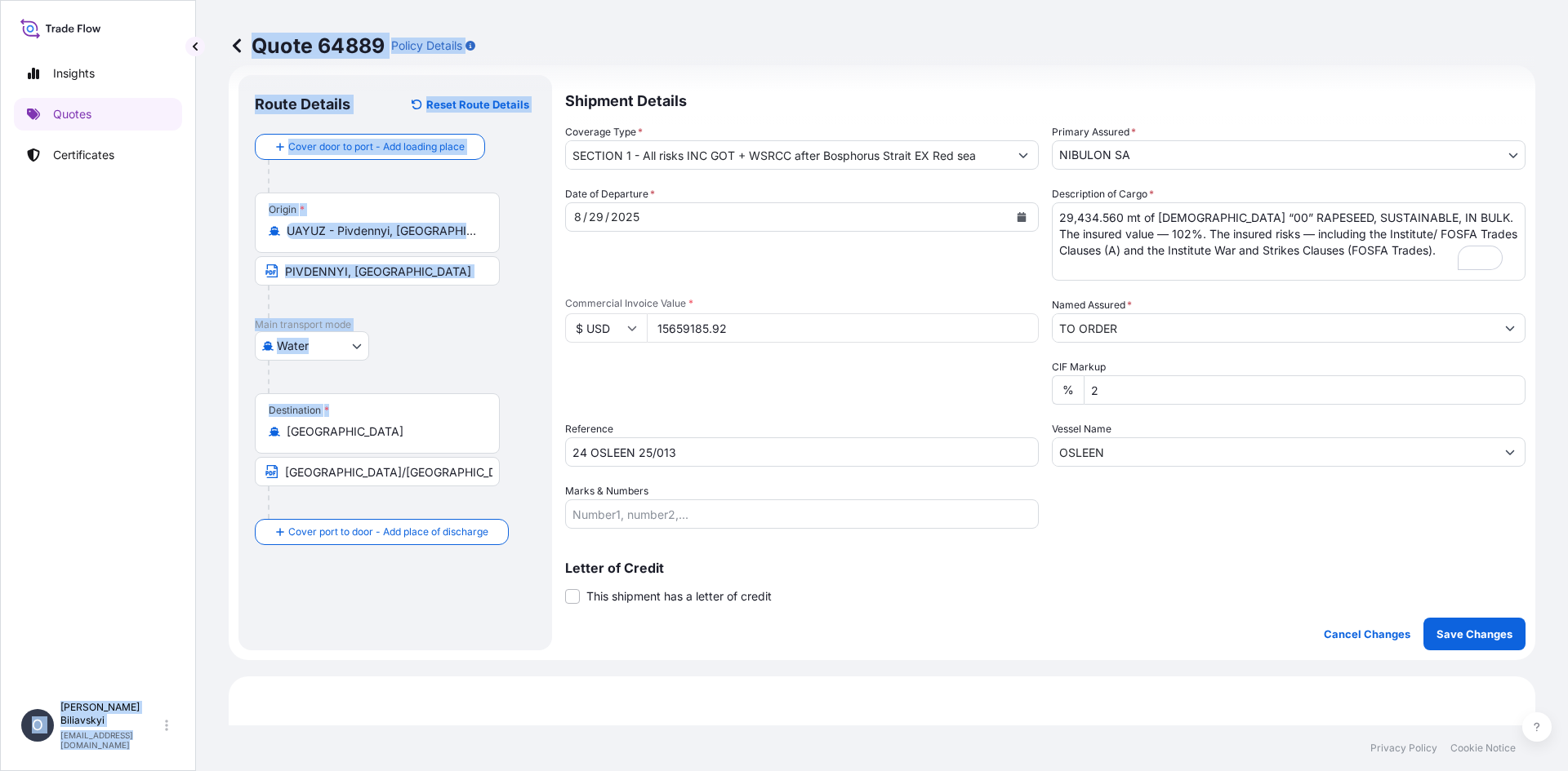
drag, startPoint x: 353, startPoint y: 441, endPoint x: 185, endPoint y: 421, distance: 169.2
click at [185, 421] on div "Insights Quotes Certificates O [PERSON_NAME] [EMAIL_ADDRESS][DOMAIN_NAME] Quote…" at bounding box center [784, 386] width 1568 height 771
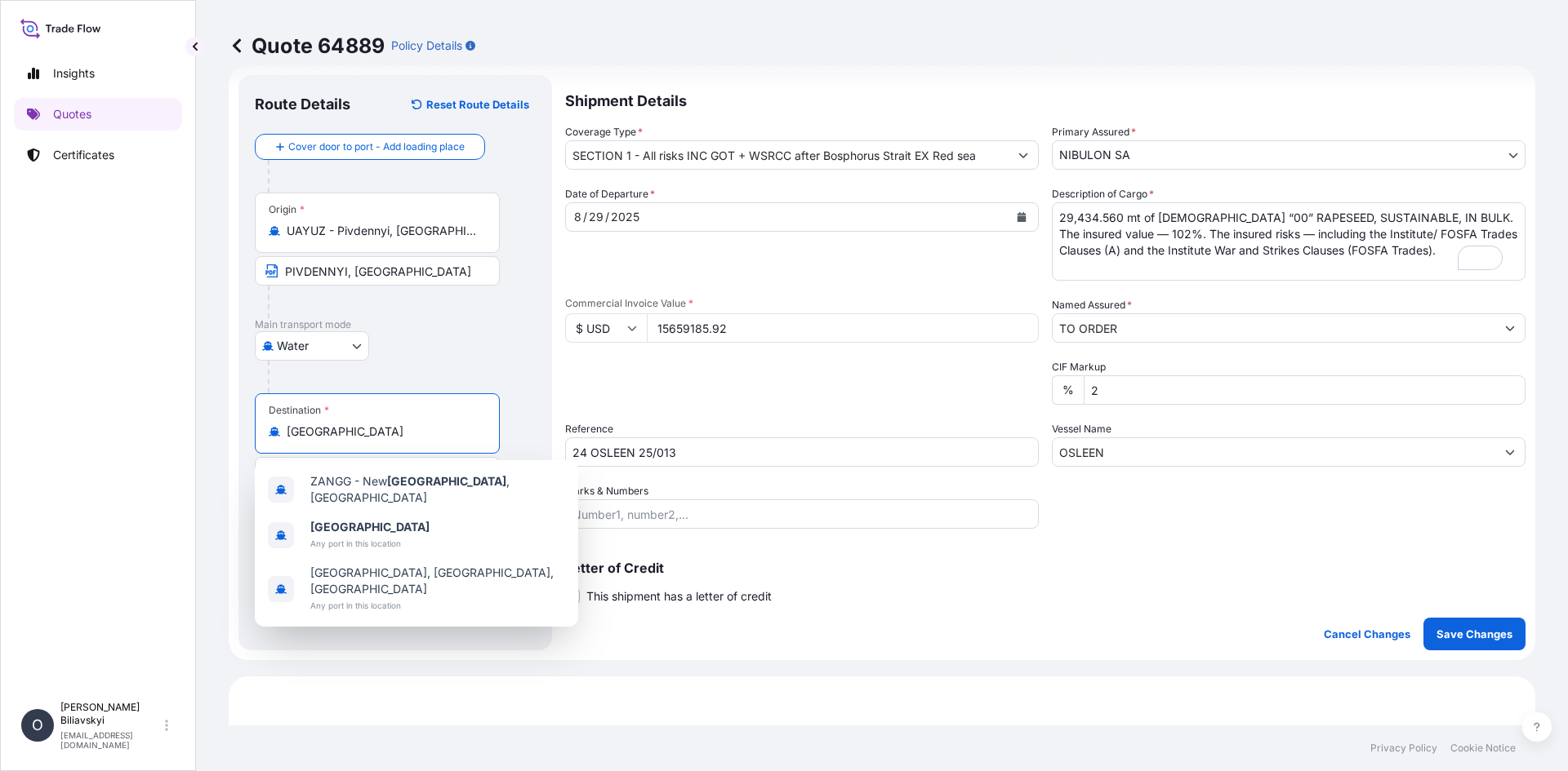
click at [346, 438] on input "[GEOGRAPHIC_DATA]" at bounding box center [382, 431] width 193 height 16
drag, startPoint x: 371, startPoint y: 435, endPoint x: 194, endPoint y: 419, distance: 177.7
click at [194, 419] on div "Insights Quotes Certificates O [PERSON_NAME] [EMAIL_ADDRESS][DOMAIN_NAME] Quote…" at bounding box center [784, 386] width 1568 height 771
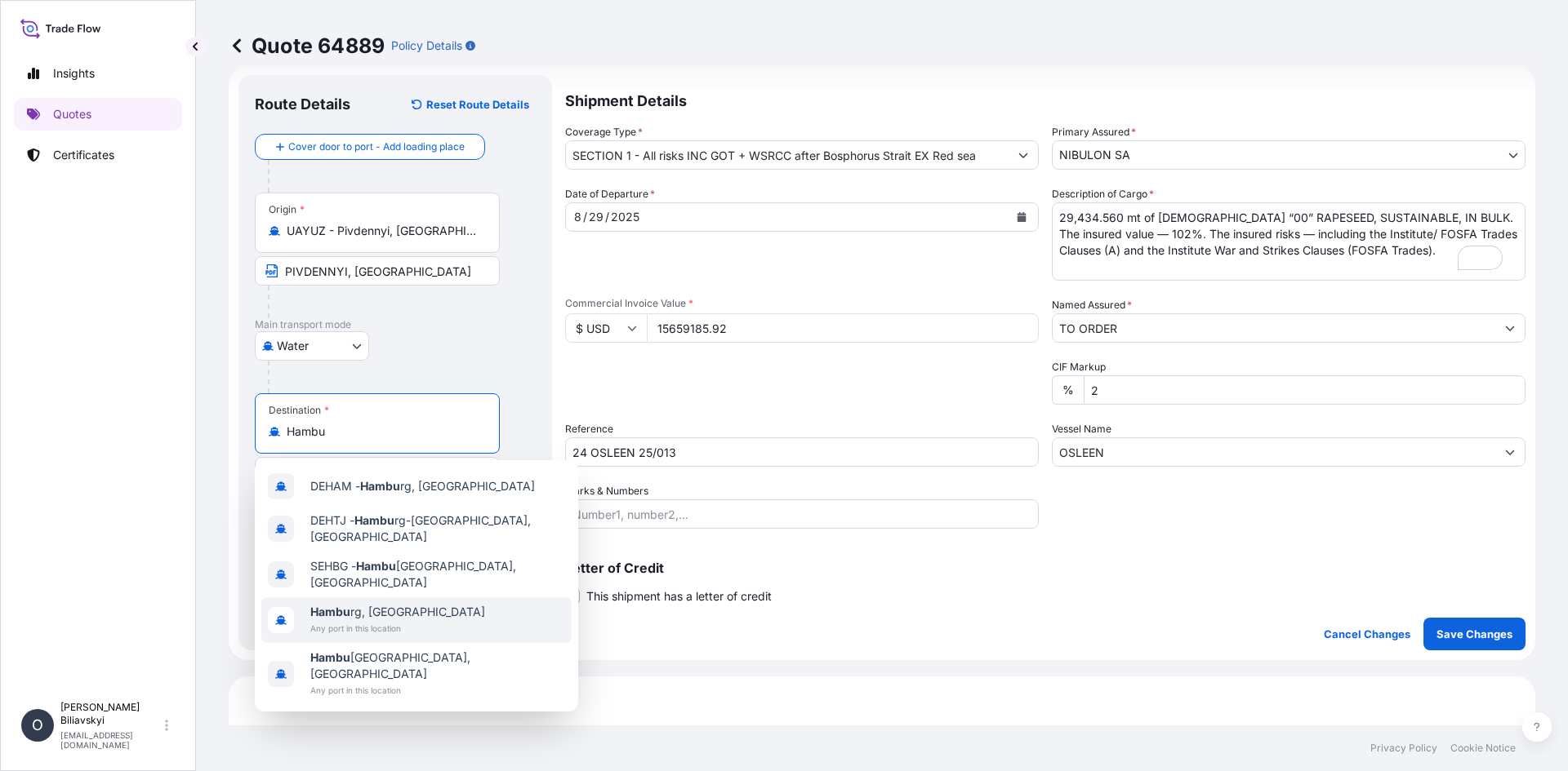
click at [506, 597] on div "Hambu rg, [GEOGRAPHIC_DATA] Any port in this location" at bounding box center [416, 620] width 310 height 46
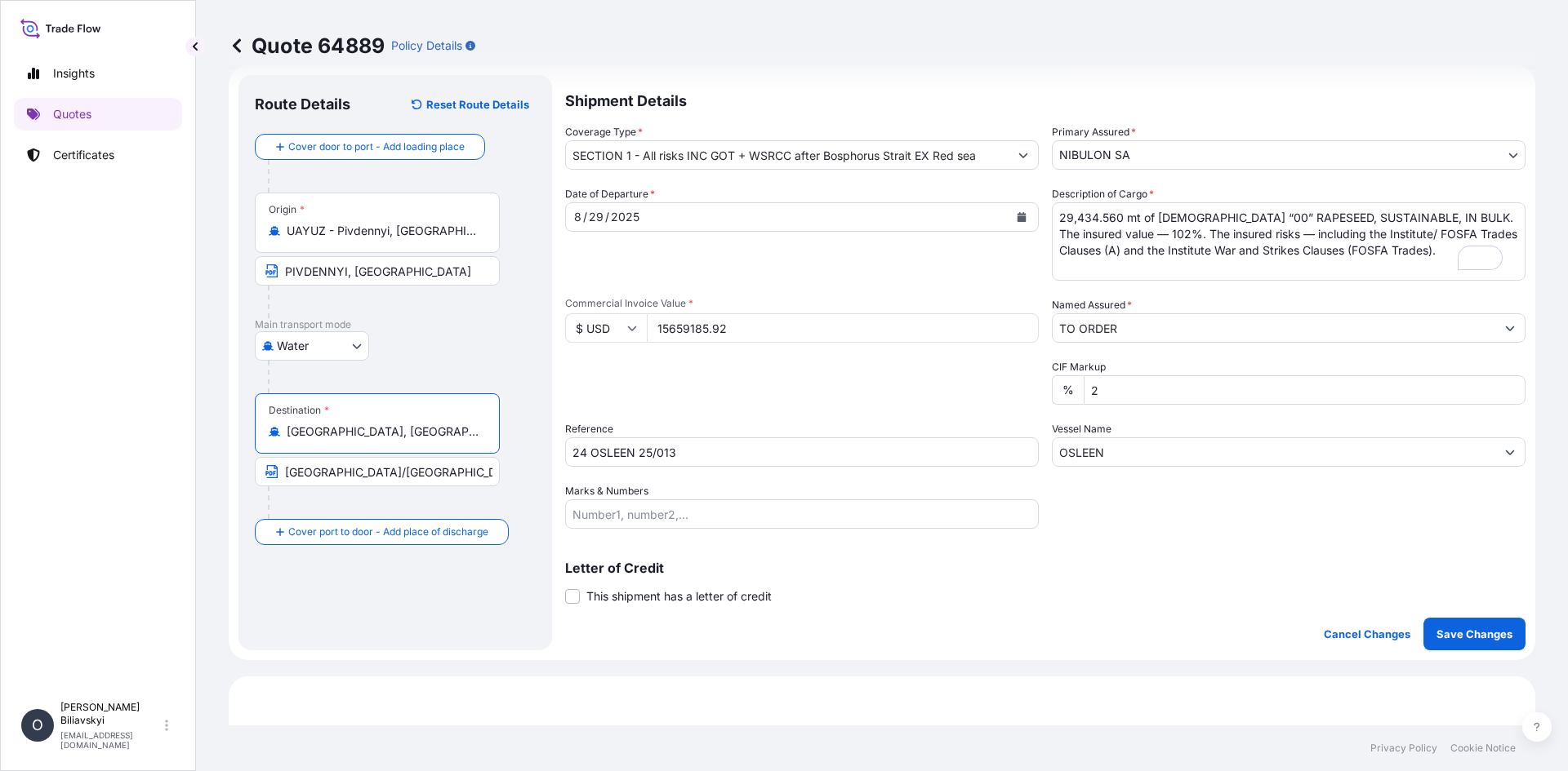
type input "[GEOGRAPHIC_DATA], [GEOGRAPHIC_DATA]"
click at [406, 473] on input "[GEOGRAPHIC_DATA]/[GEOGRAPHIC_DATA]/[GEOGRAPHIC_DATA]/[GEOGRAPHIC_DATA] OR [GEO…" at bounding box center [377, 472] width 245 height 29
click at [1458, 631] on p "Save Changes" at bounding box center [1475, 634] width 76 height 16
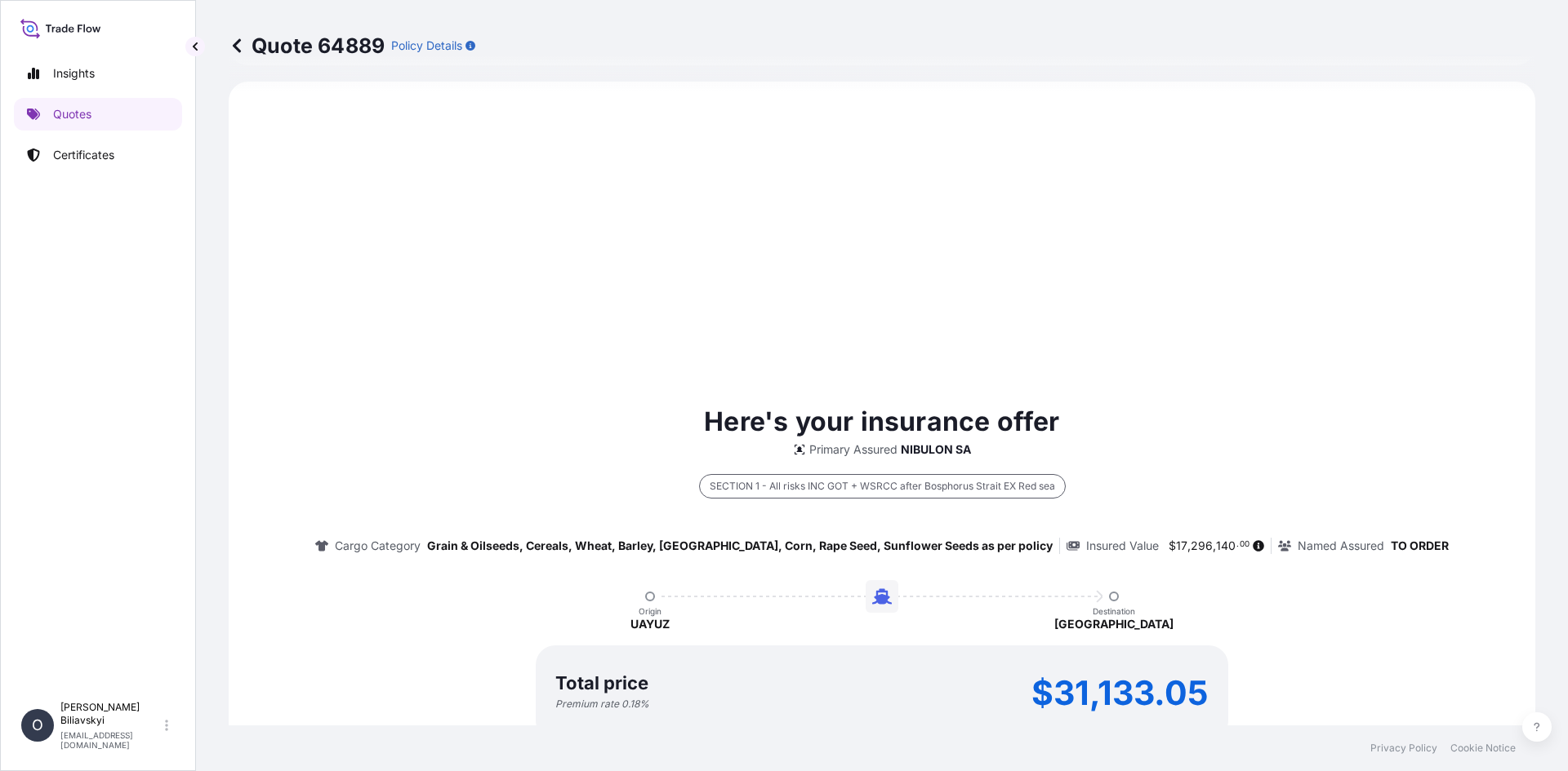
select select "Water"
select select "31538"
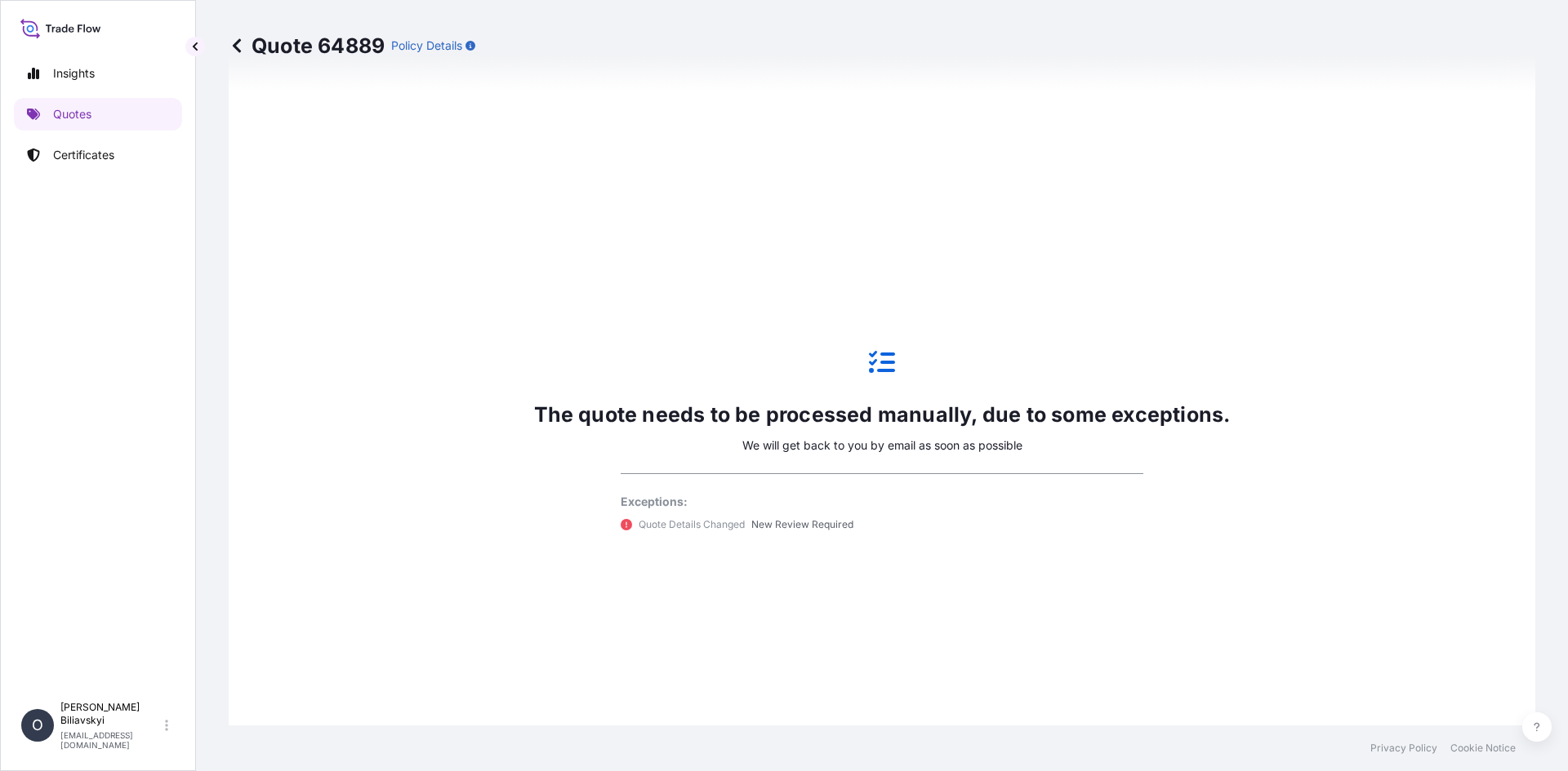
scroll to position [863, 0]
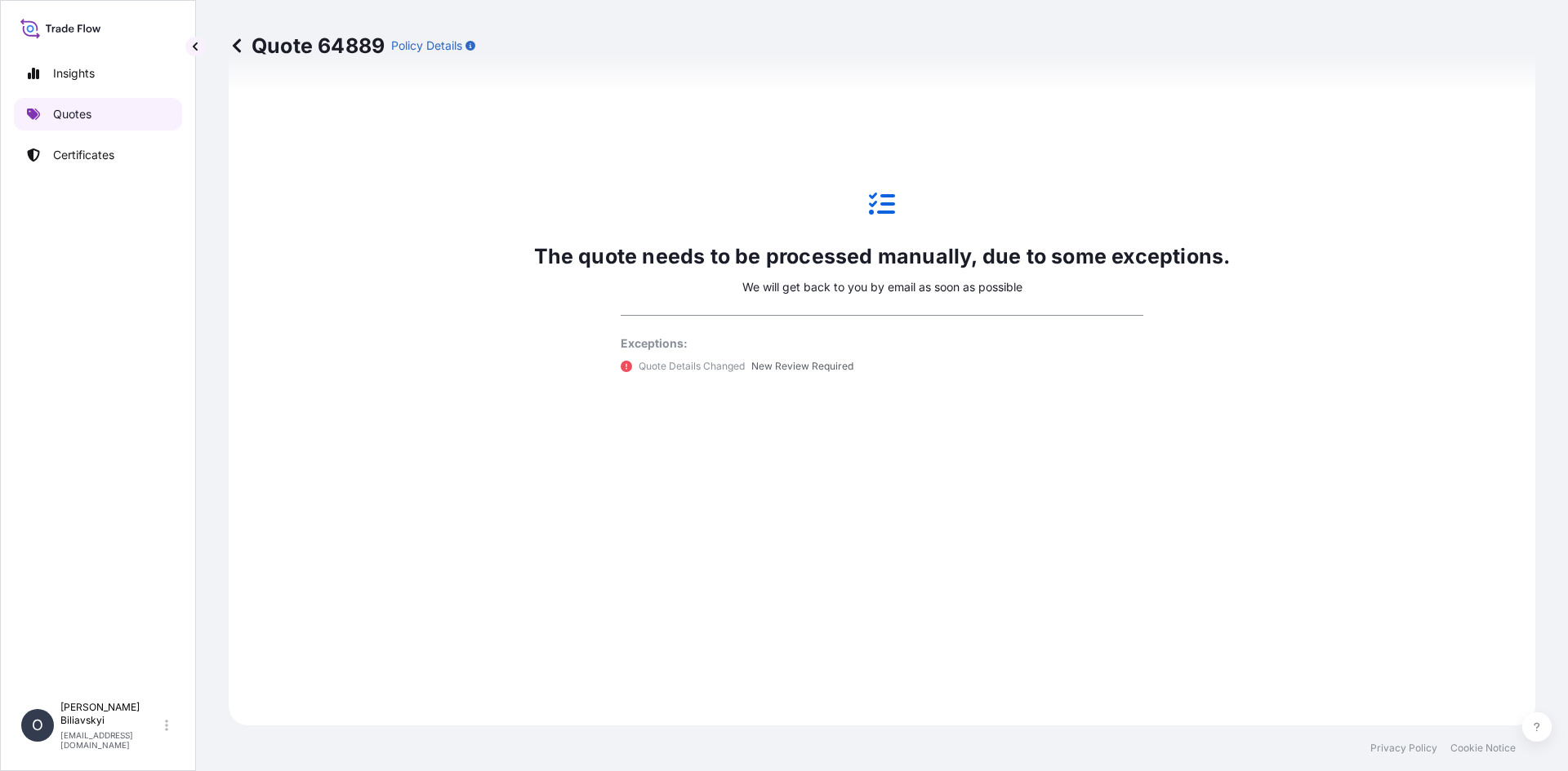
click at [85, 112] on p "Quotes" at bounding box center [72, 114] width 38 height 16
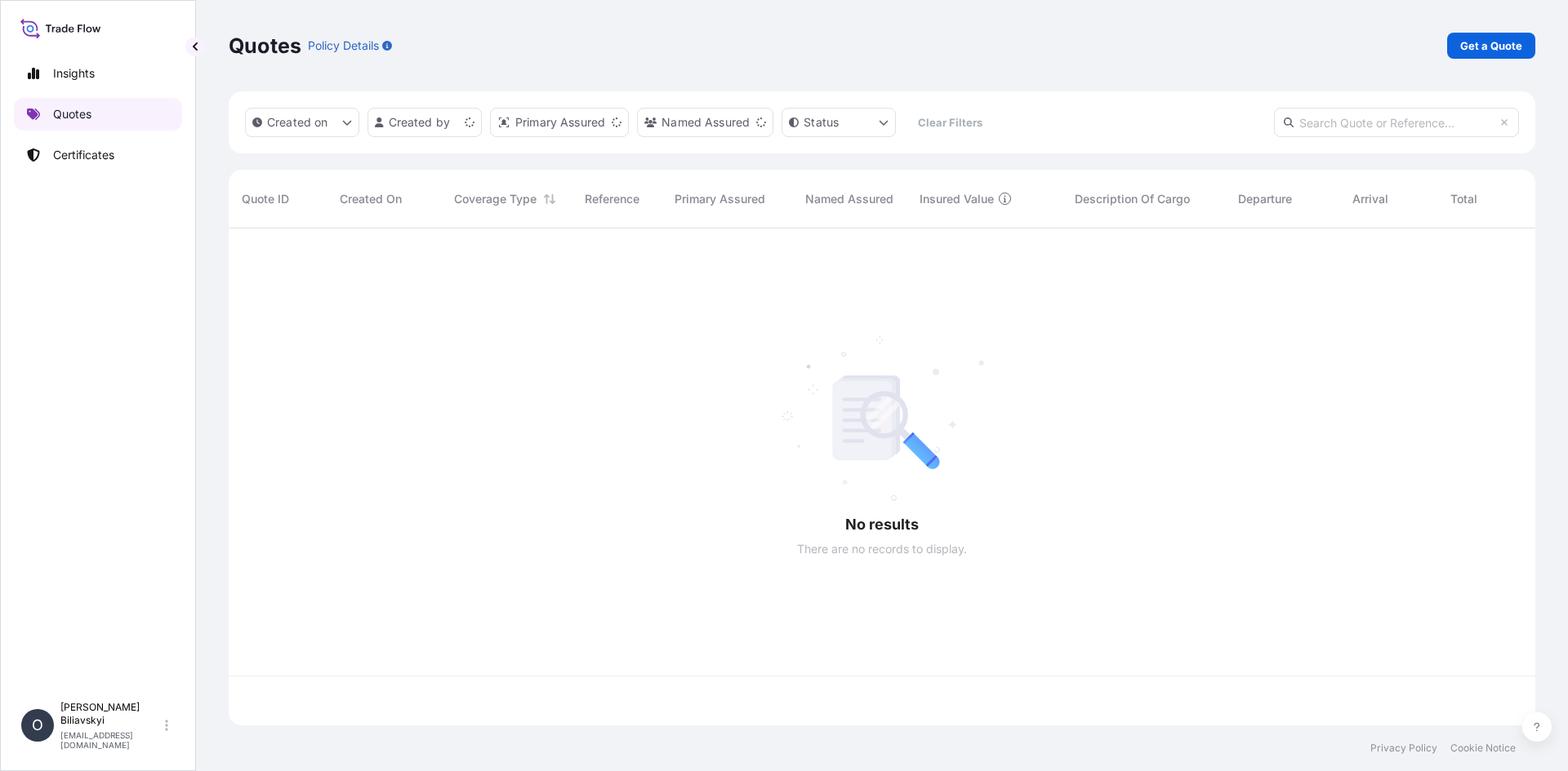
scroll to position [494, 1295]
